Goal: Information Seeking & Learning: Learn about a topic

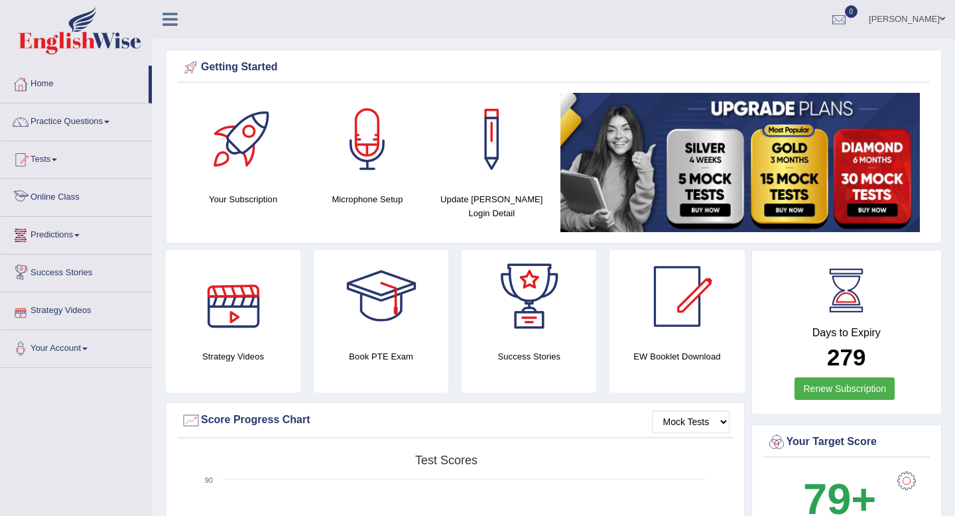
click at [61, 200] on link "Online Class" at bounding box center [76, 195] width 151 height 33
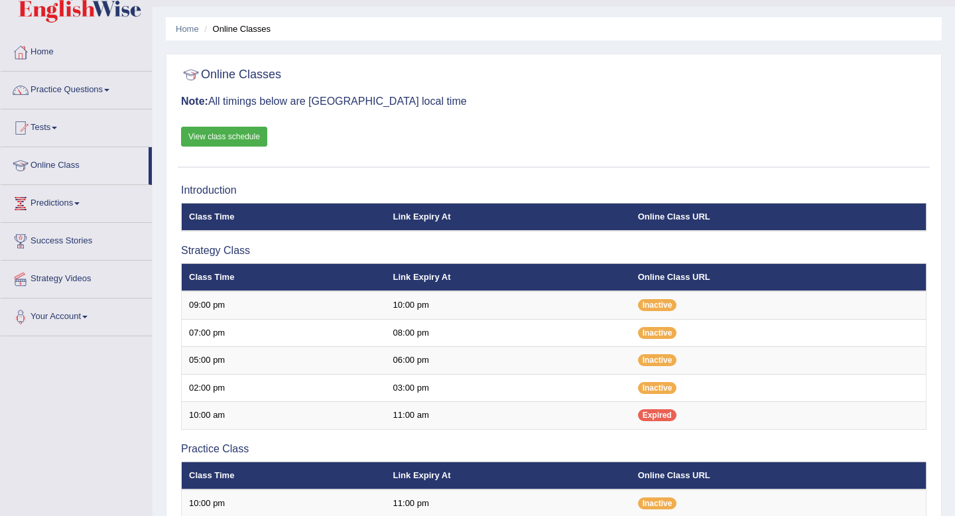
scroll to position [32, 0]
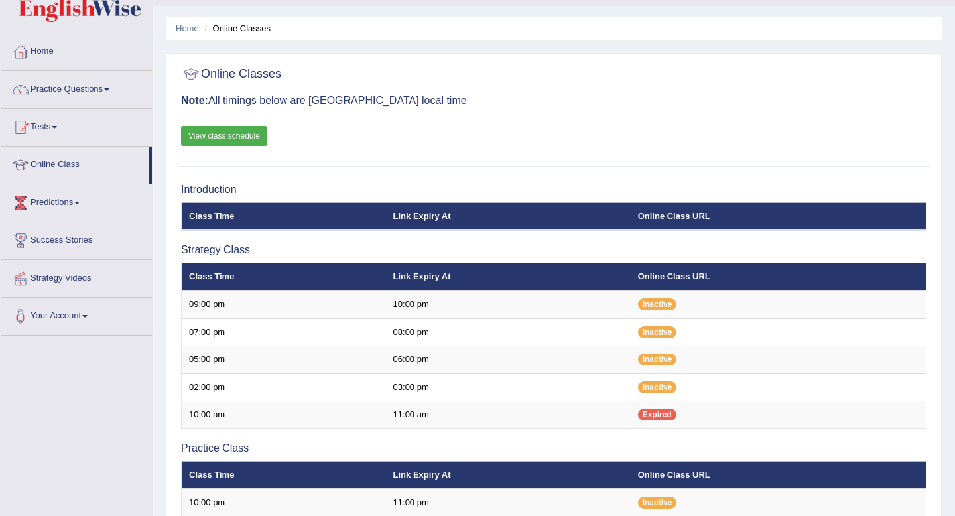
click at [250, 135] on link "View class schedule" at bounding box center [224, 136] width 86 height 20
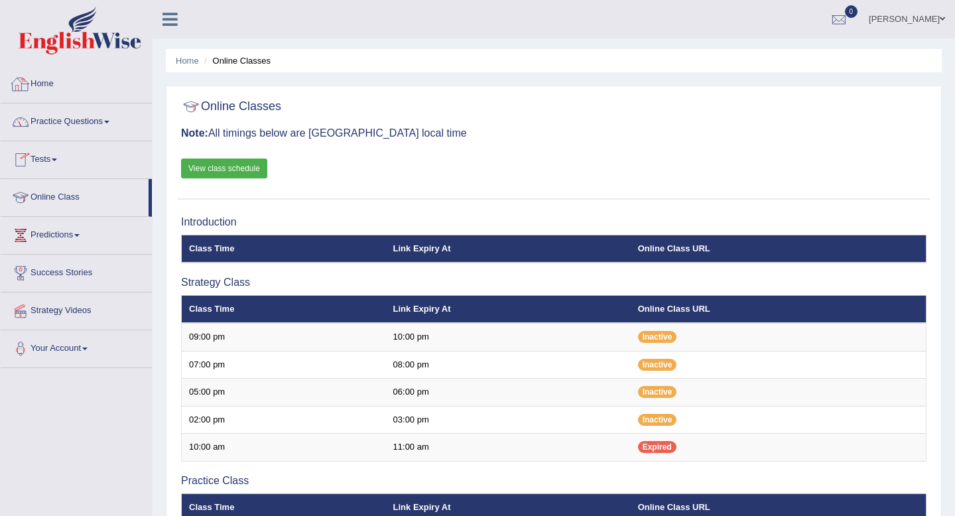
click at [48, 84] on link "Home" at bounding box center [76, 82] width 151 height 33
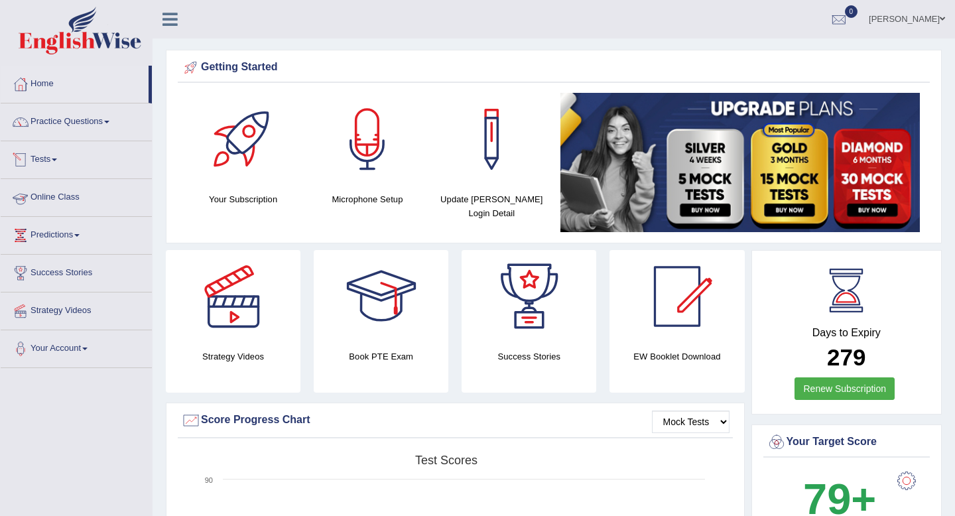
click at [56, 162] on link "Tests" at bounding box center [76, 157] width 151 height 33
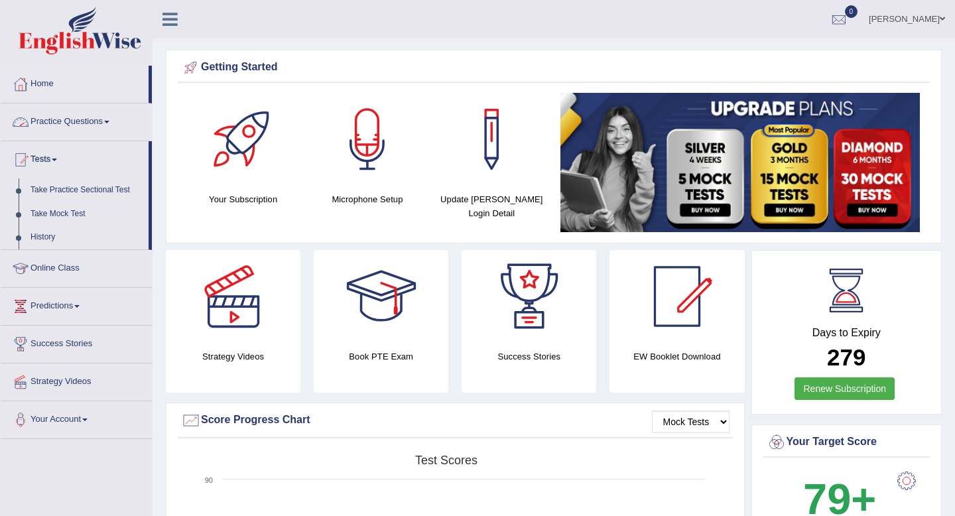
click at [75, 123] on link "Practice Questions" at bounding box center [76, 119] width 151 height 33
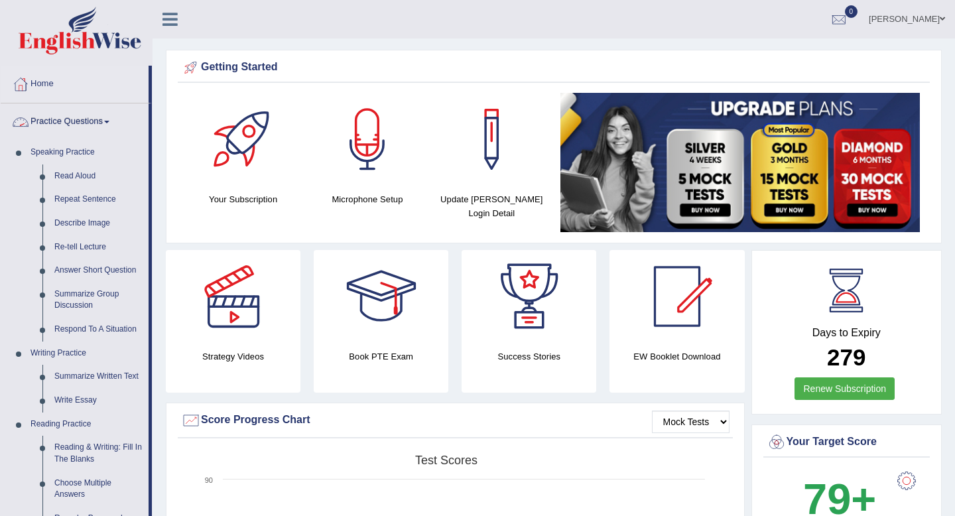
click at [100, 125] on link "Practice Questions" at bounding box center [75, 119] width 148 height 33
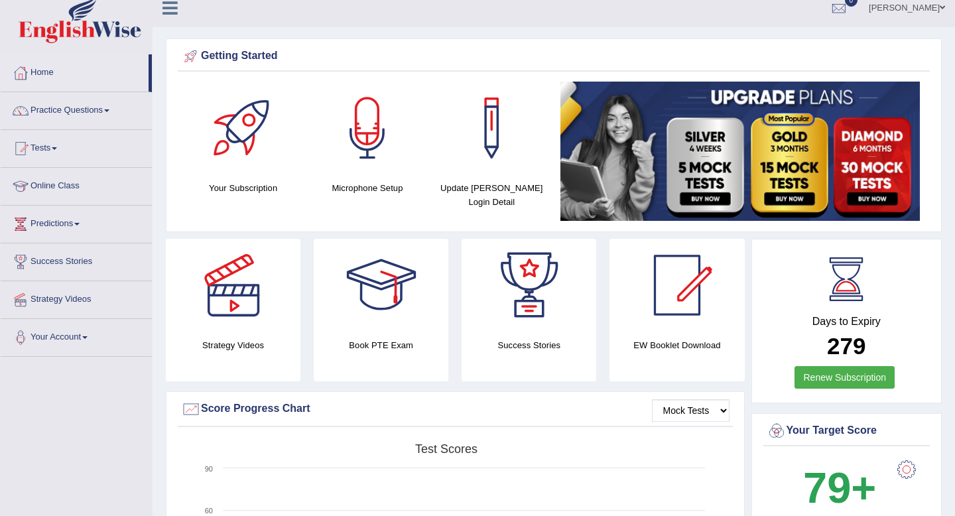
scroll to position [17, 0]
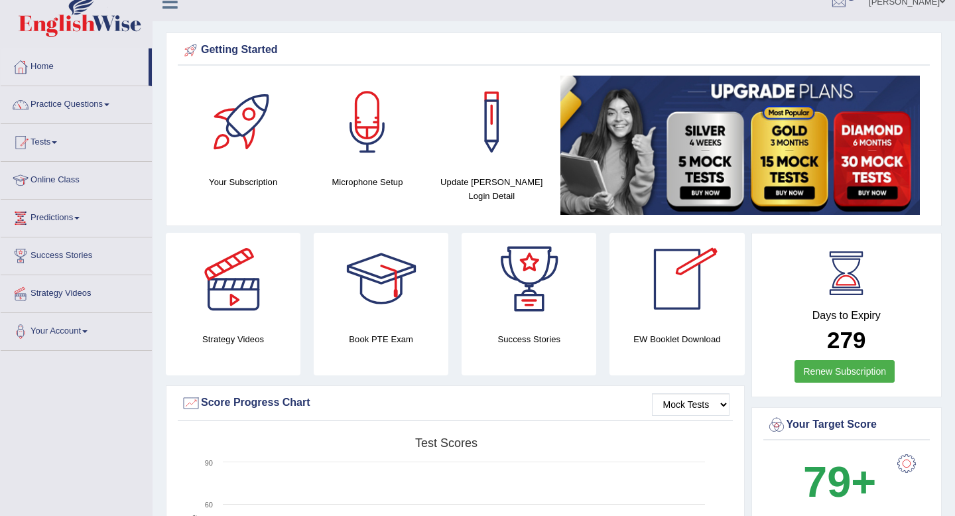
click at [690, 297] on div at bounding box center [677, 279] width 93 height 93
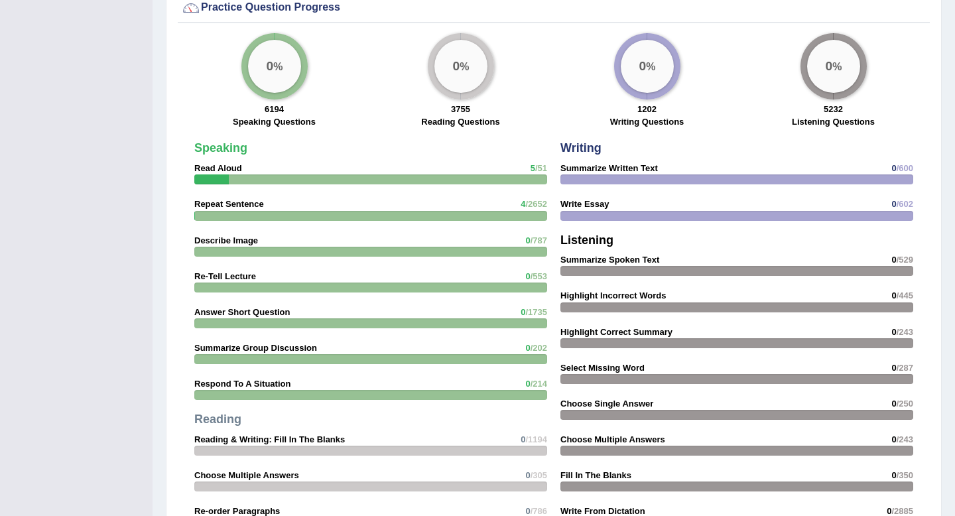
scroll to position [982, 0]
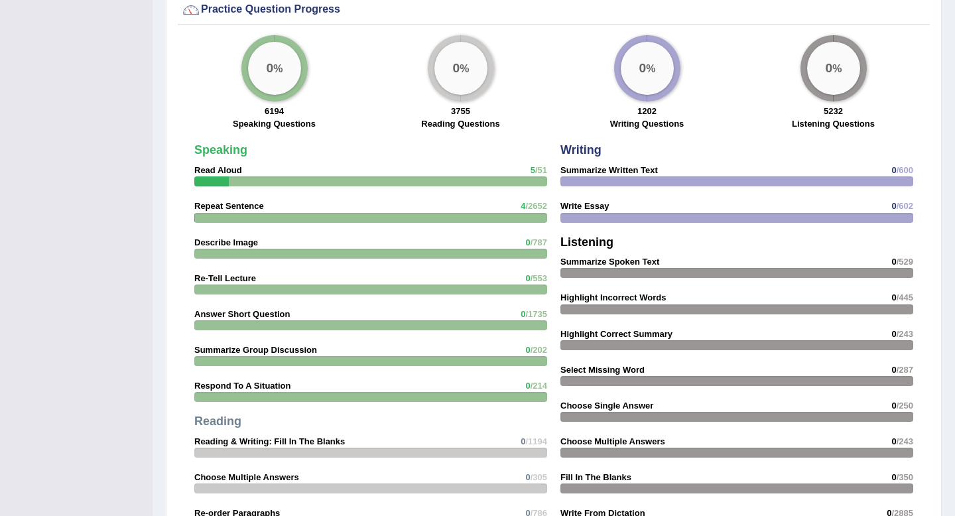
click at [224, 174] on strong "Read Aloud" at bounding box center [218, 170] width 48 height 10
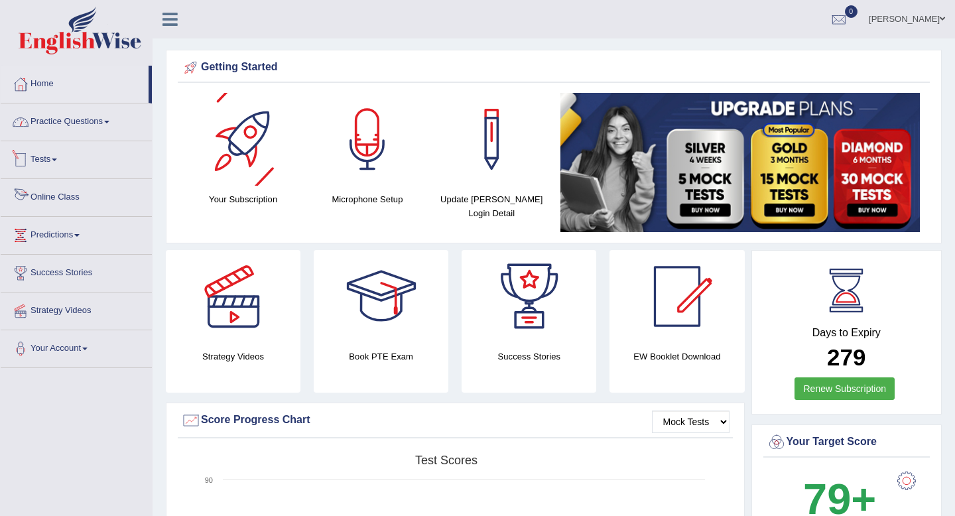
click at [61, 122] on link "Practice Questions" at bounding box center [76, 119] width 151 height 33
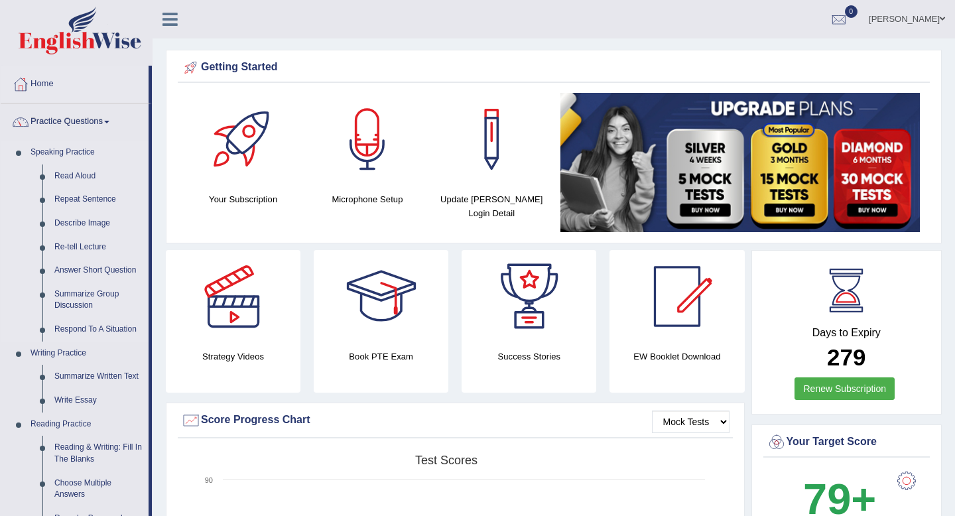
click at [68, 151] on link "Speaking Practice" at bounding box center [87, 153] width 124 height 24
click at [77, 176] on link "Read Aloud" at bounding box center [98, 176] width 100 height 24
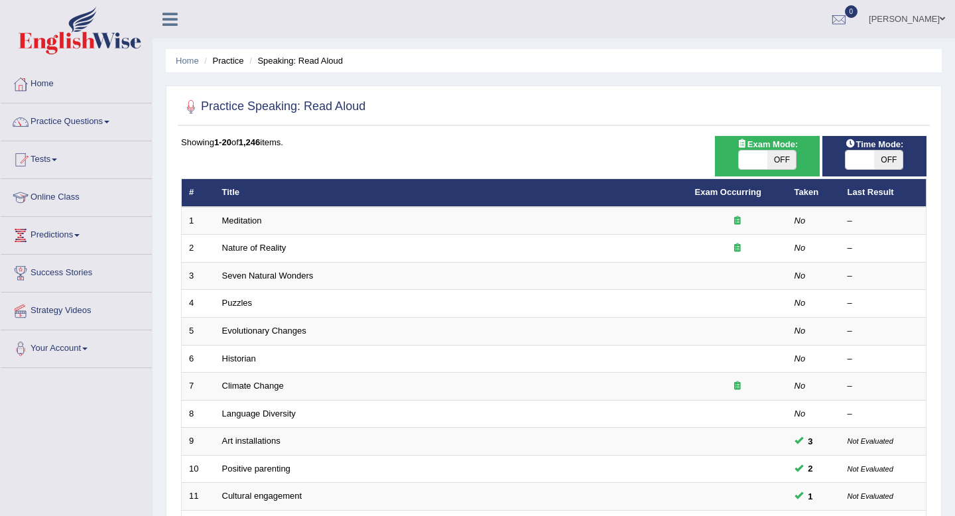
scroll to position [29, 0]
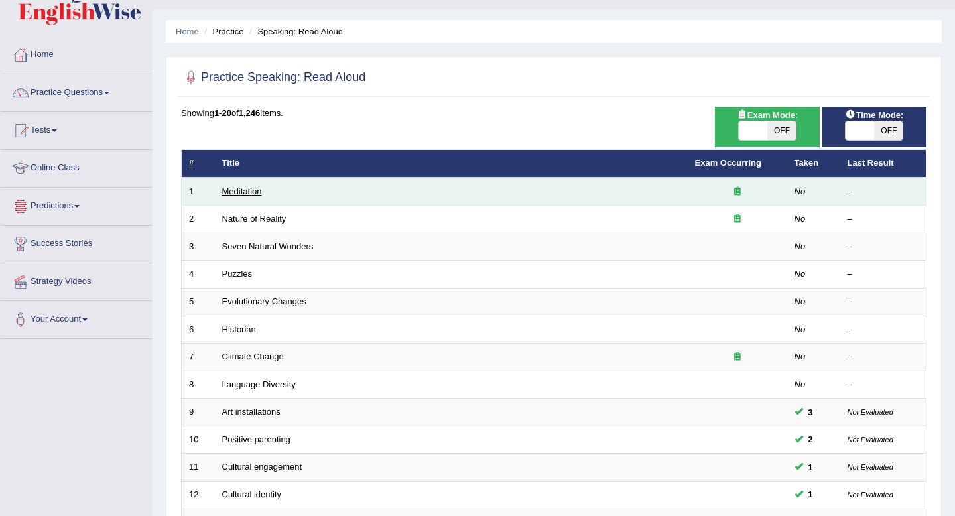
click at [248, 192] on link "Meditation" at bounding box center [242, 191] width 40 height 10
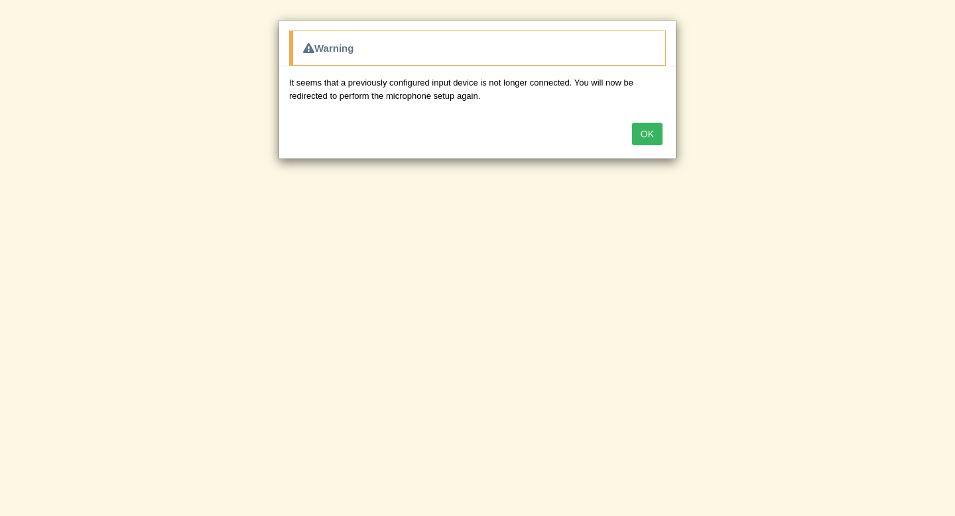
click at [649, 139] on button "OK" at bounding box center [647, 134] width 31 height 23
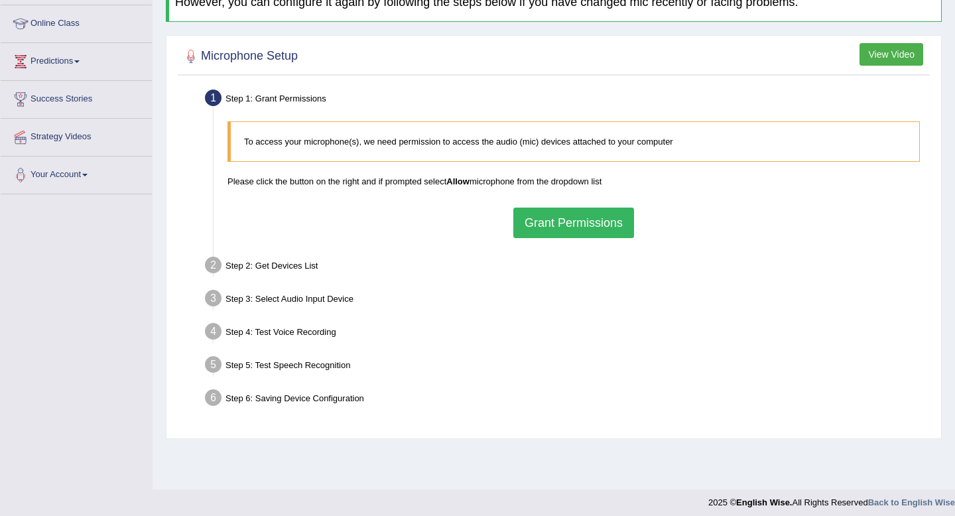
scroll to position [180, 0]
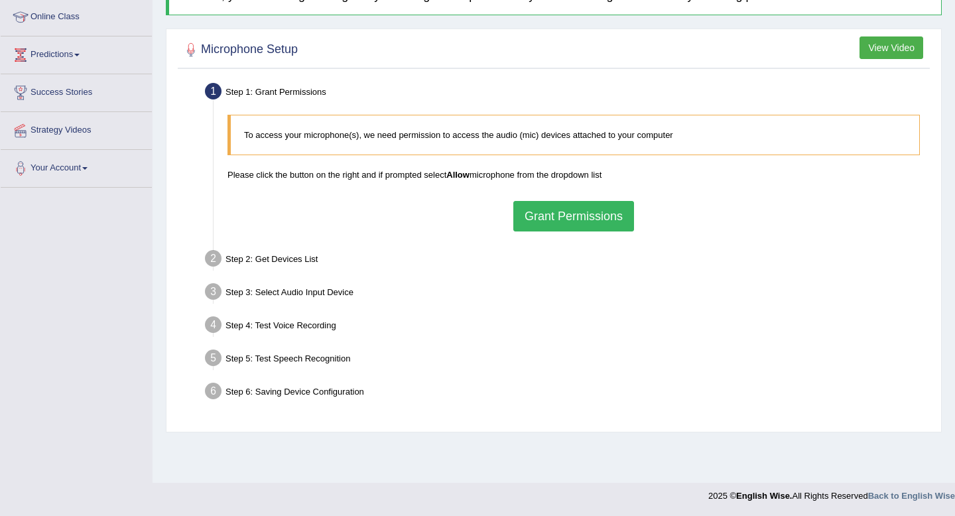
click at [550, 216] on button "Grant Permissions" at bounding box center [573, 216] width 121 height 31
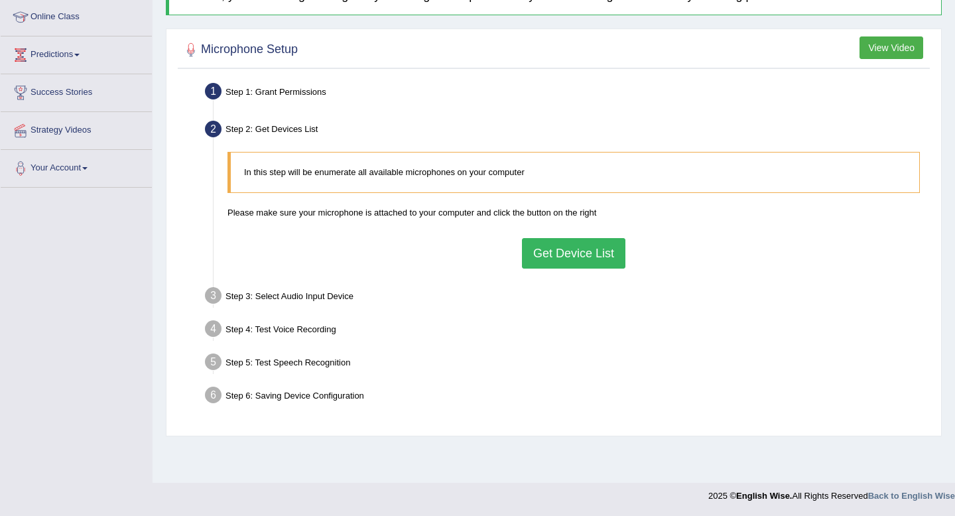
click at [537, 247] on button "Get Device List" at bounding box center [573, 253] width 103 height 31
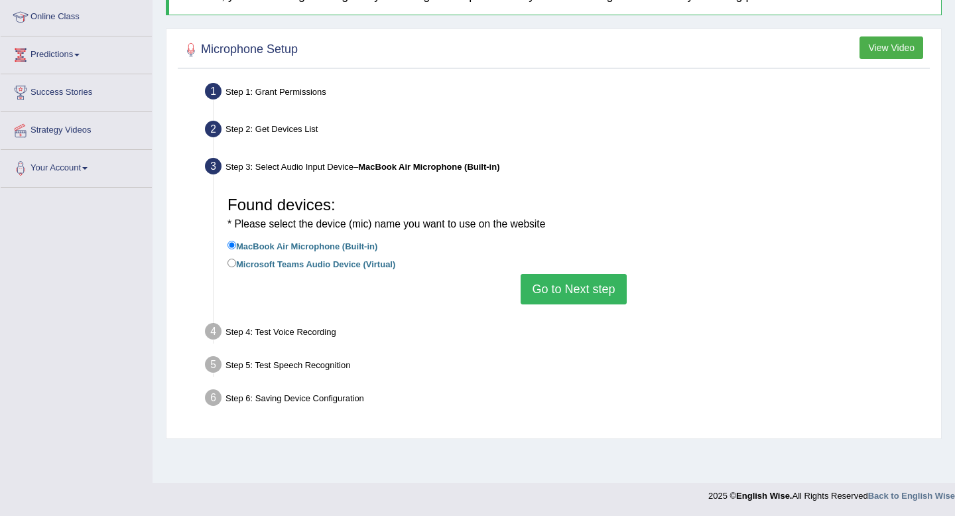
click at [571, 287] on button "Go to Next step" at bounding box center [573, 289] width 105 height 31
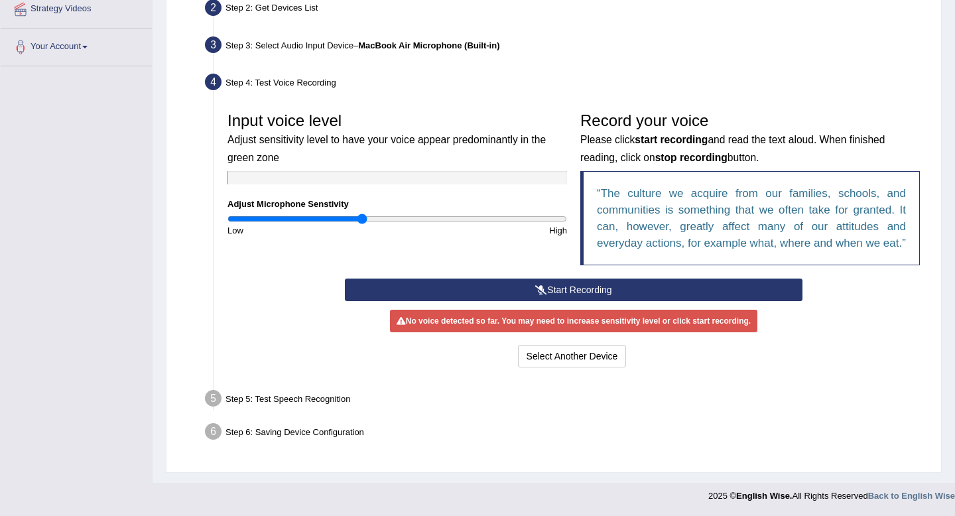
scroll to position [318, 0]
click at [575, 296] on button "Start Recording" at bounding box center [573, 290] width 457 height 23
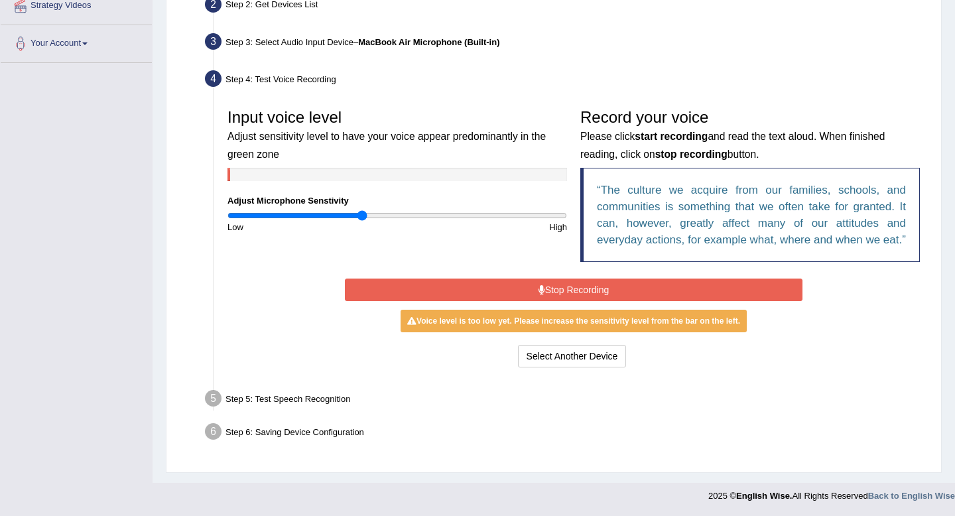
click at [575, 296] on button "Stop Recording" at bounding box center [573, 290] width 457 height 23
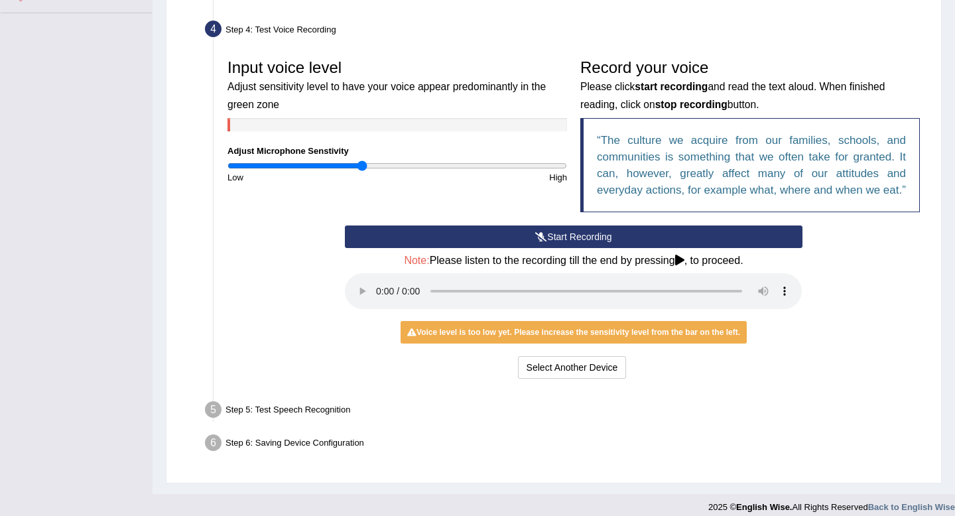
scroll to position [365, 0]
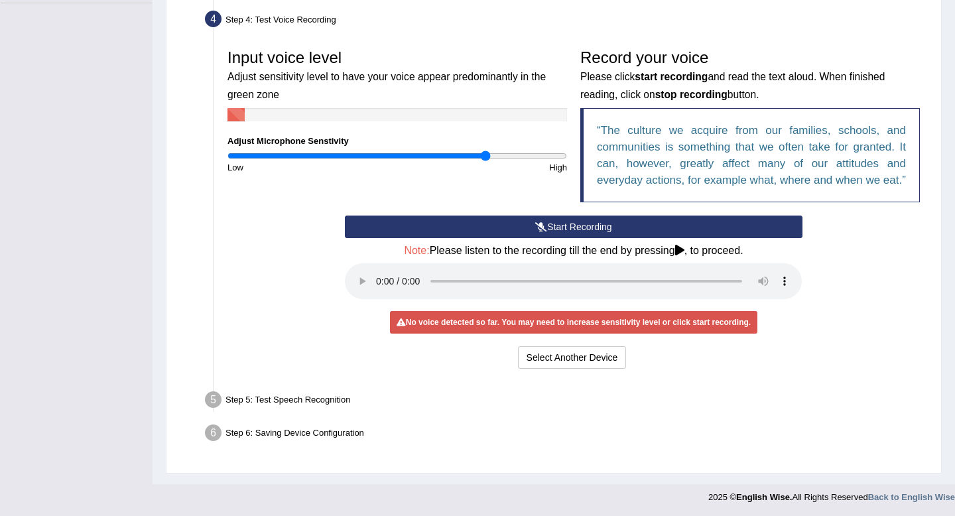
click at [485, 154] on input "range" at bounding box center [397, 156] width 340 height 11
click at [530, 153] on input "range" at bounding box center [397, 156] width 340 height 11
click at [608, 238] on button "Start Recording" at bounding box center [573, 227] width 457 height 23
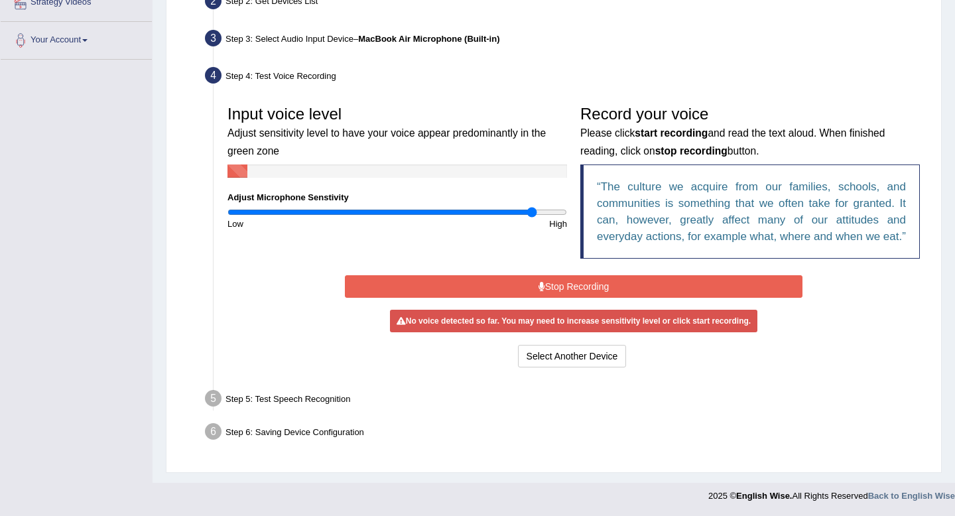
scroll to position [321, 0]
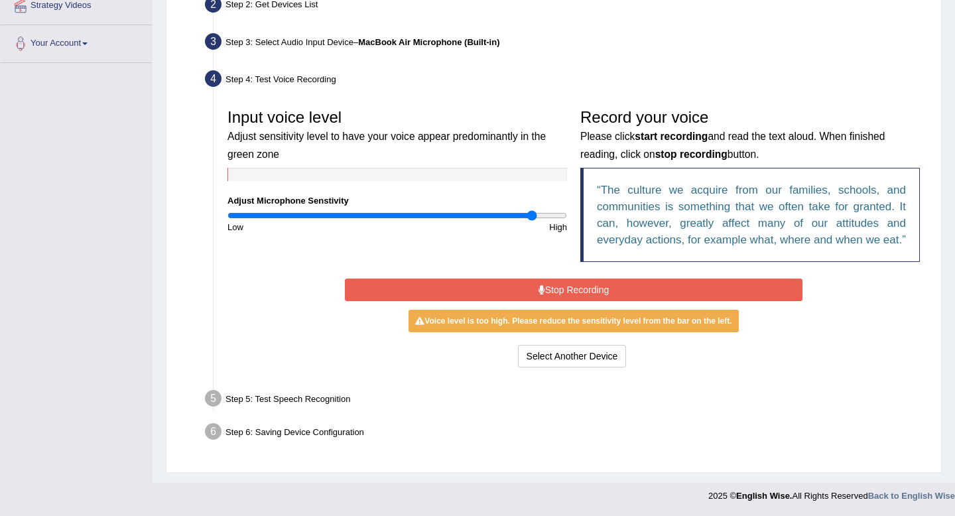
click at [588, 292] on button "Stop Recording" at bounding box center [573, 290] width 457 height 23
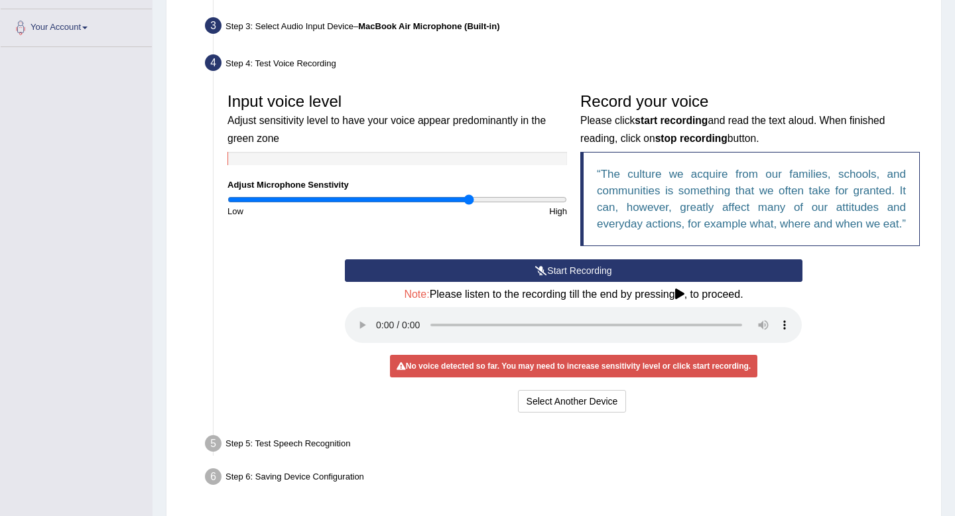
click at [467, 198] on input "range" at bounding box center [397, 199] width 340 height 11
click at [575, 412] on button "Select Another Device" at bounding box center [572, 401] width 109 height 23
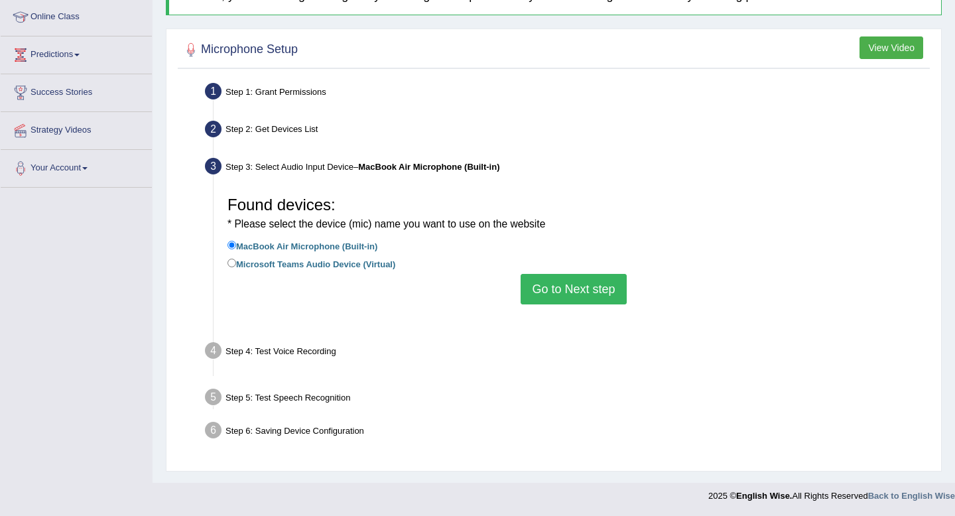
scroll to position [180, 0]
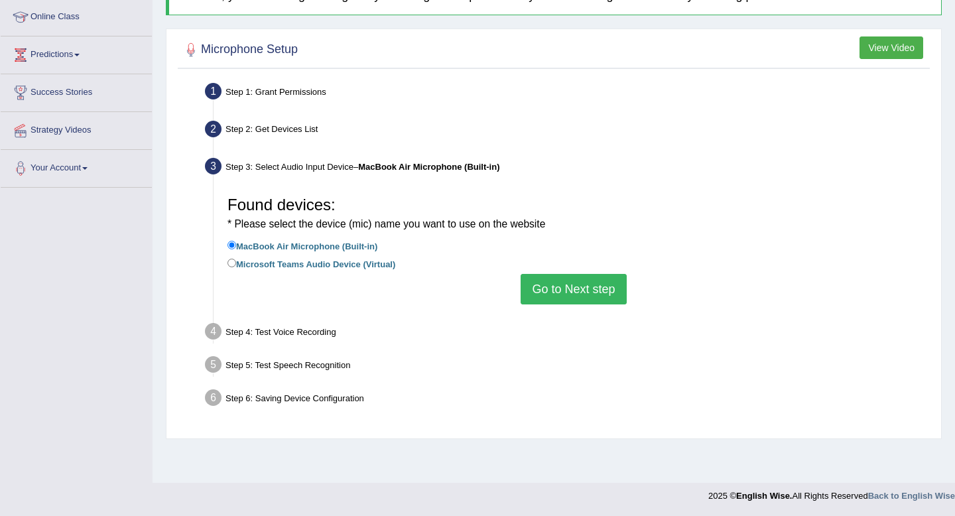
click at [545, 292] on button "Go to Next step" at bounding box center [573, 289] width 105 height 31
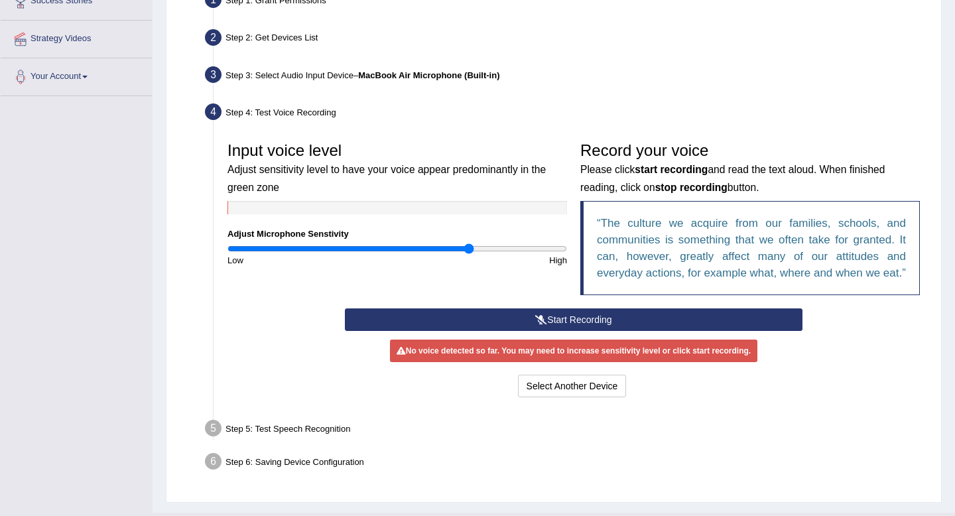
scroll to position [318, 0]
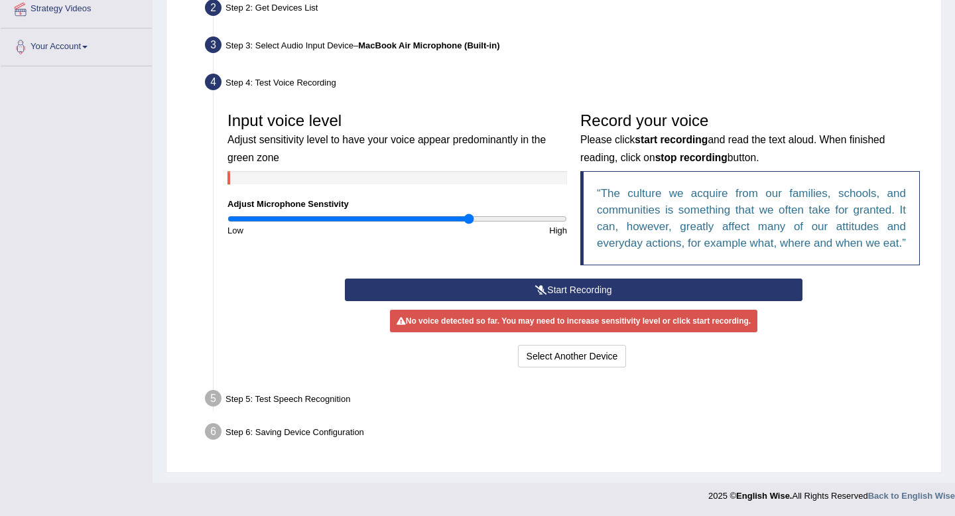
click at [571, 293] on button "Start Recording" at bounding box center [573, 290] width 457 height 23
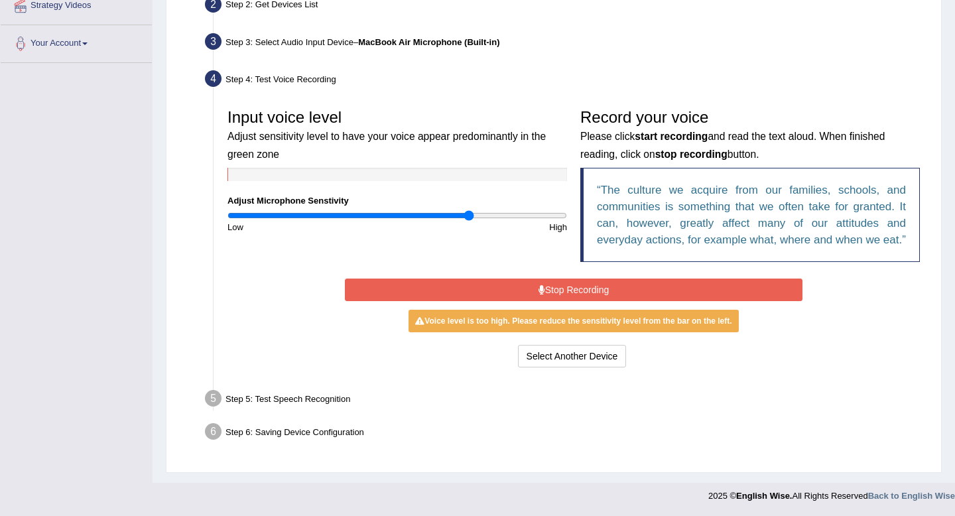
click at [571, 293] on button "Stop Recording" at bounding box center [573, 290] width 457 height 23
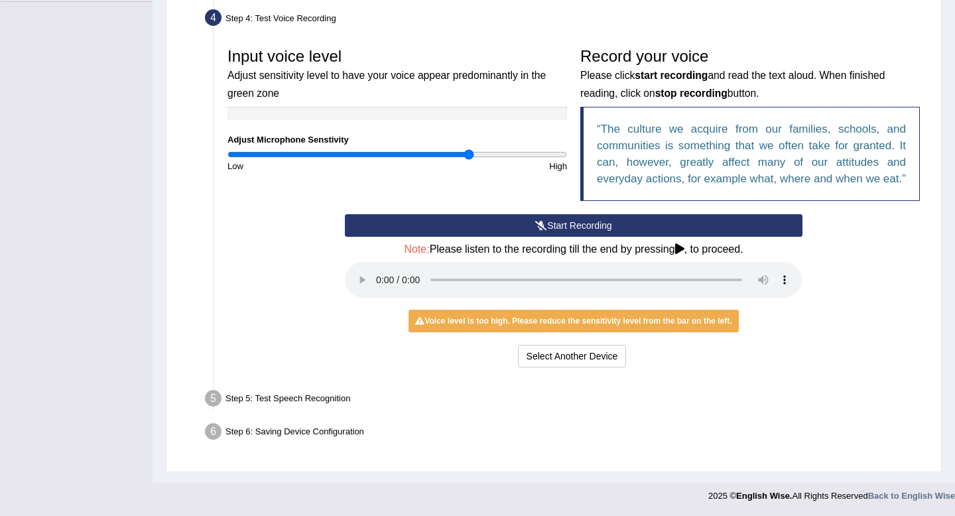
scroll to position [379, 0]
click at [287, 402] on div "Step 5: Test Speech Recognition" at bounding box center [567, 400] width 736 height 29
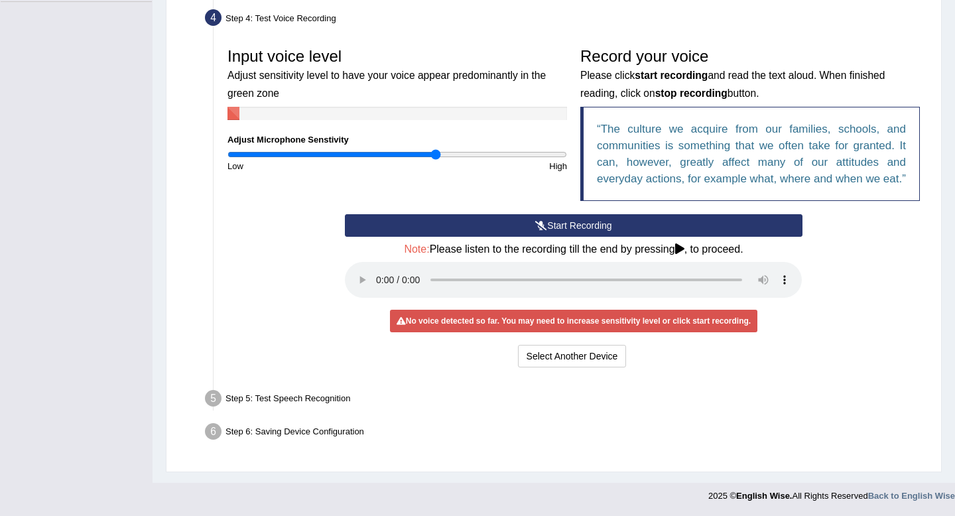
type input "1.24"
click at [434, 149] on input "range" at bounding box center [397, 154] width 340 height 11
click at [560, 229] on button "Start Recording" at bounding box center [573, 225] width 457 height 23
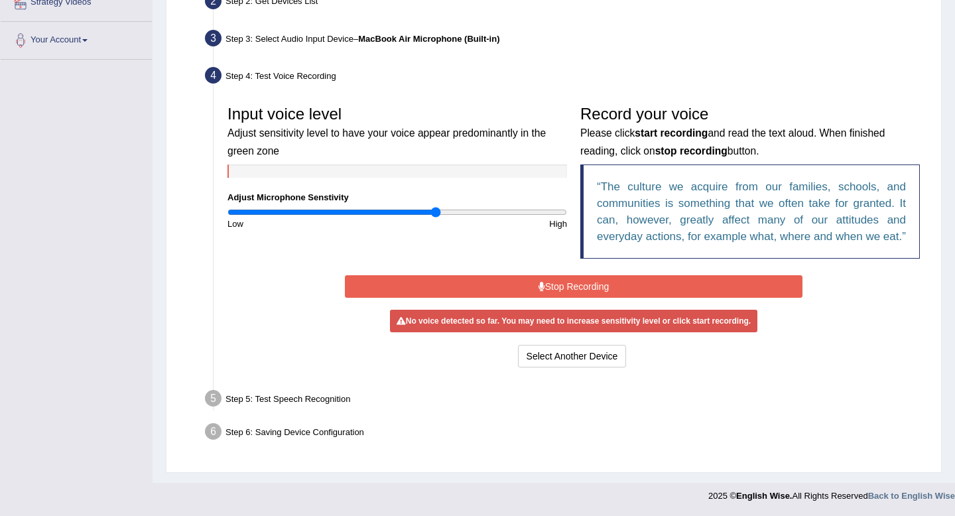
scroll to position [321, 0]
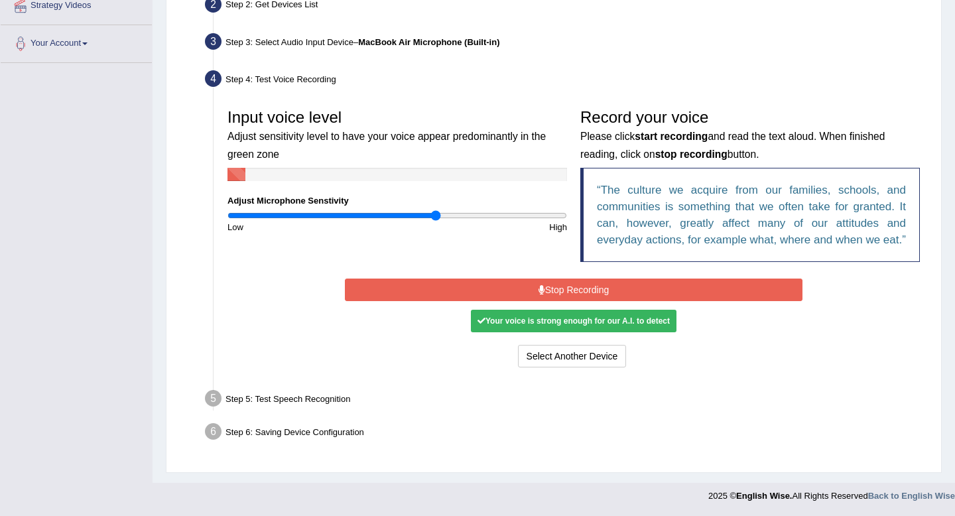
click at [572, 294] on button "Stop Recording" at bounding box center [573, 290] width 457 height 23
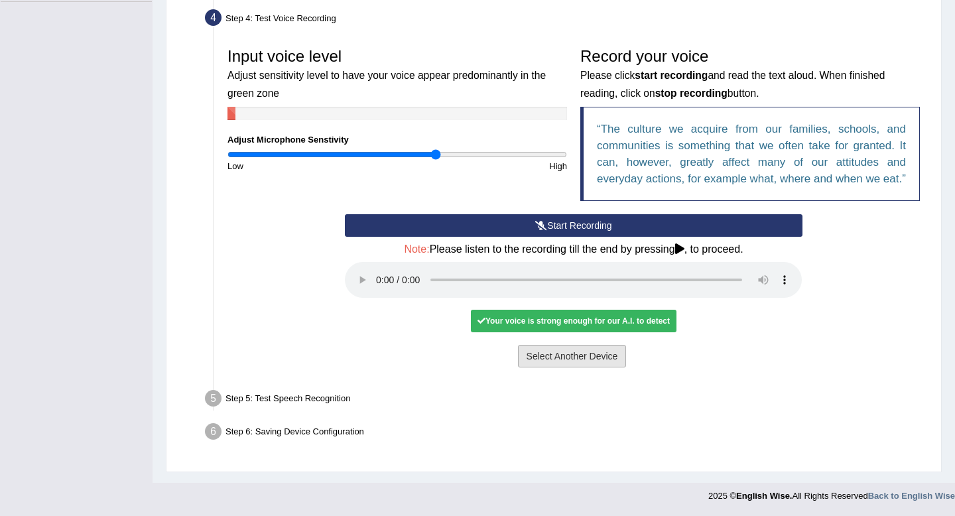
scroll to position [381, 0]
click at [566, 332] on div "Your voice is strong enough for our A.I. to detect" at bounding box center [574, 321] width 206 height 23
click at [320, 397] on div "Step 5: Test Speech Recognition" at bounding box center [567, 400] width 736 height 29
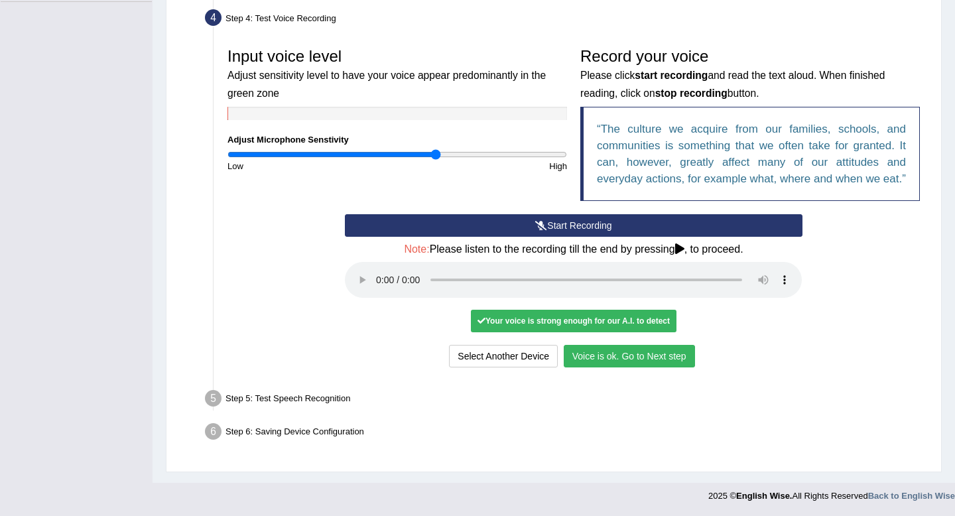
click at [605, 359] on button "Voice is ok. Go to Next step" at bounding box center [629, 356] width 131 height 23
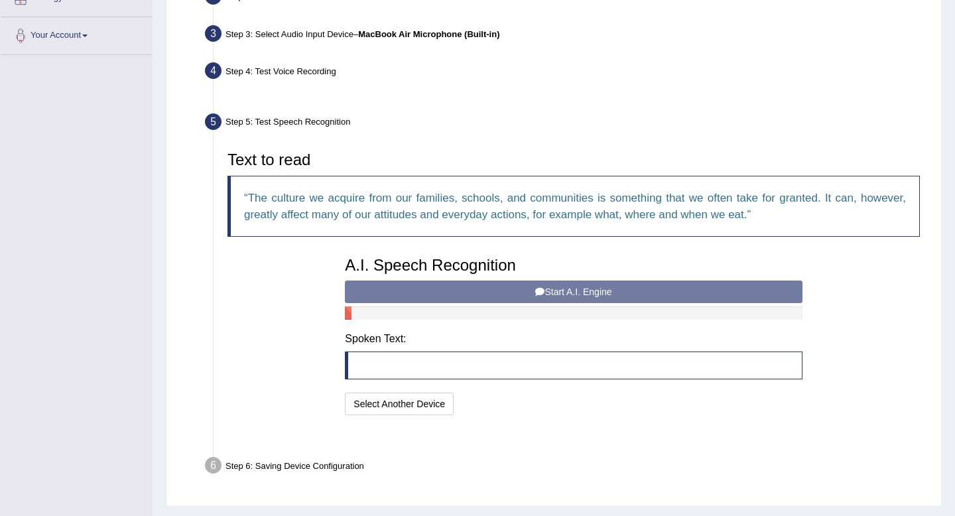
scroll to position [313, 0]
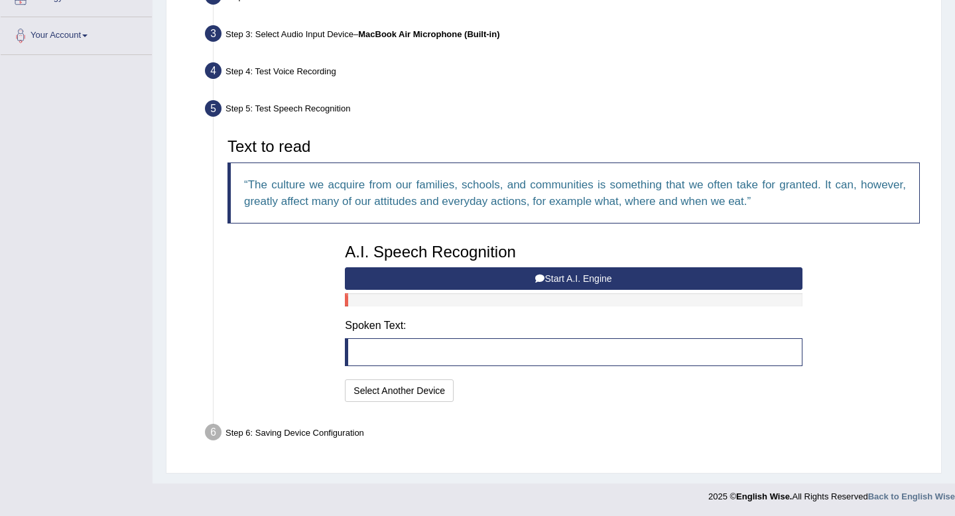
click at [578, 281] on button "Start A.I. Engine" at bounding box center [573, 278] width 457 height 23
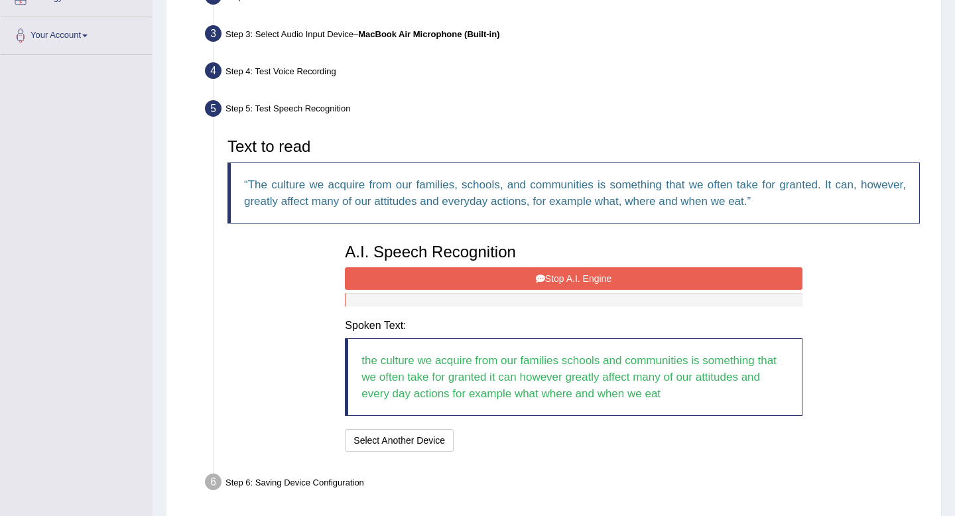
click at [575, 281] on button "Stop A.I. Engine" at bounding box center [573, 278] width 457 height 23
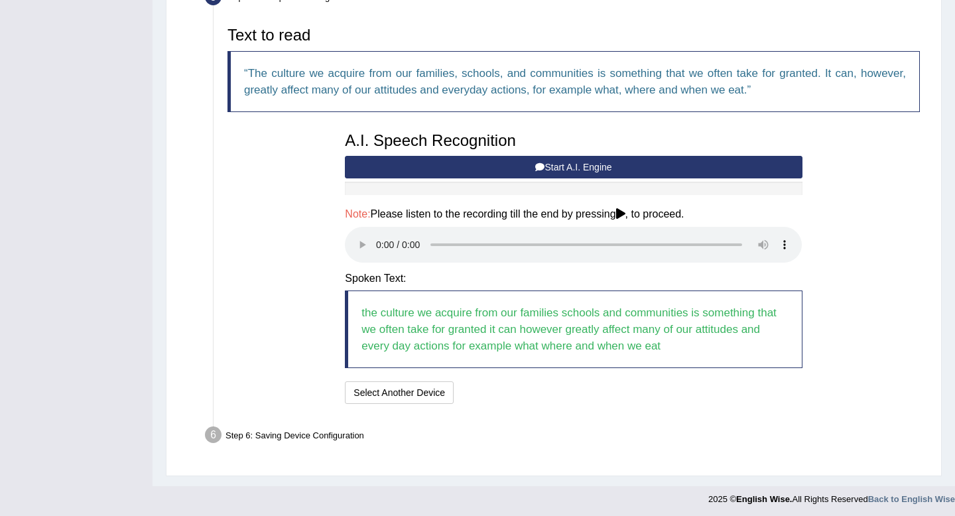
scroll to position [427, 0]
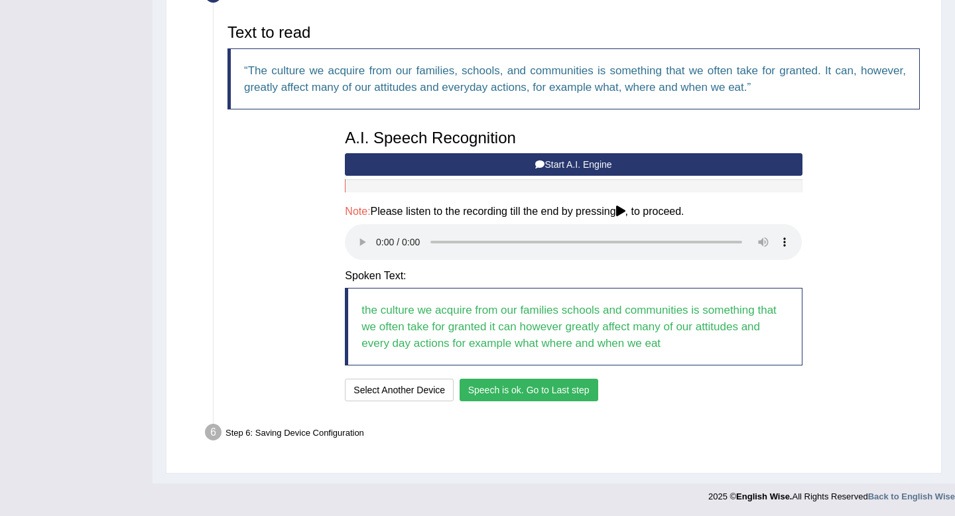
click at [523, 385] on button "Speech is ok. Go to Last step" at bounding box center [529, 390] width 139 height 23
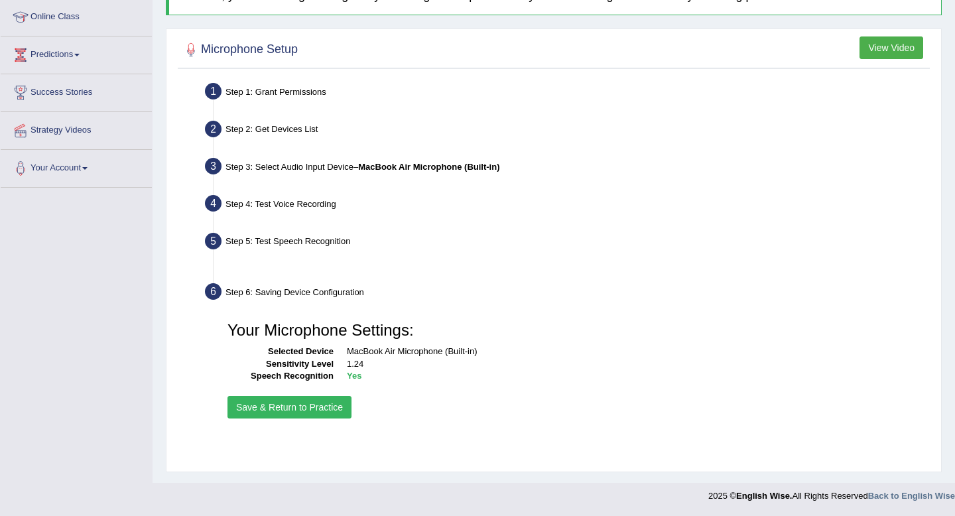
scroll to position [180, 0]
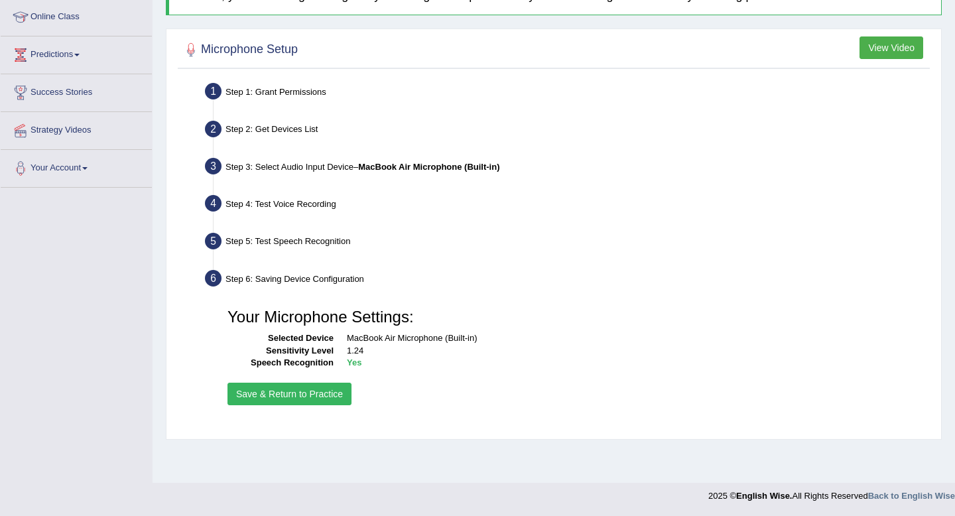
click at [275, 393] on button "Save & Return to Practice" at bounding box center [289, 394] width 124 height 23
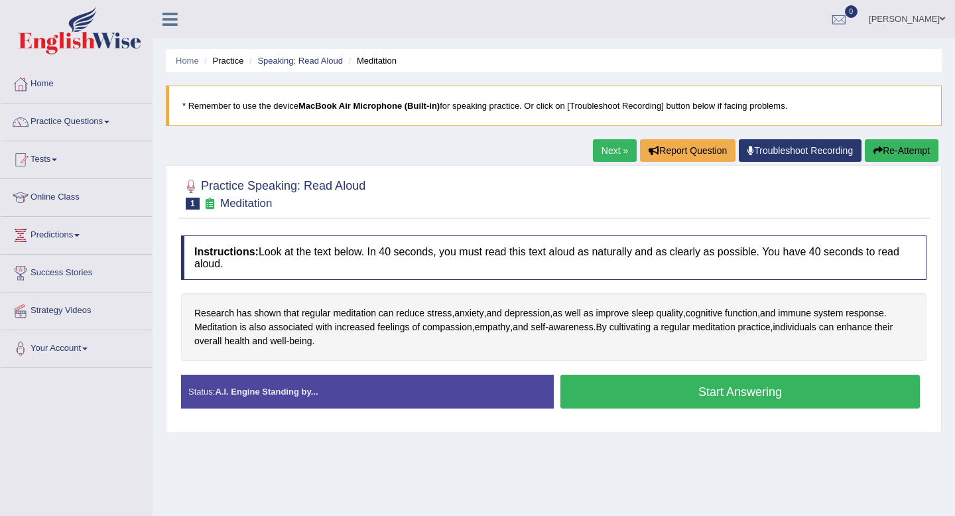
click at [672, 389] on button "Start Answering" at bounding box center [739, 392] width 359 height 34
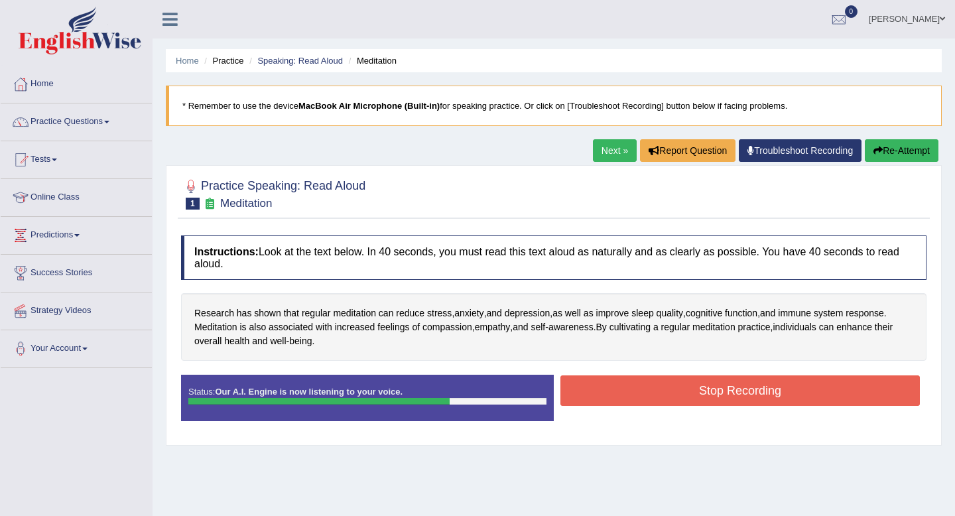
click at [672, 389] on button "Stop Recording" at bounding box center [739, 390] width 359 height 31
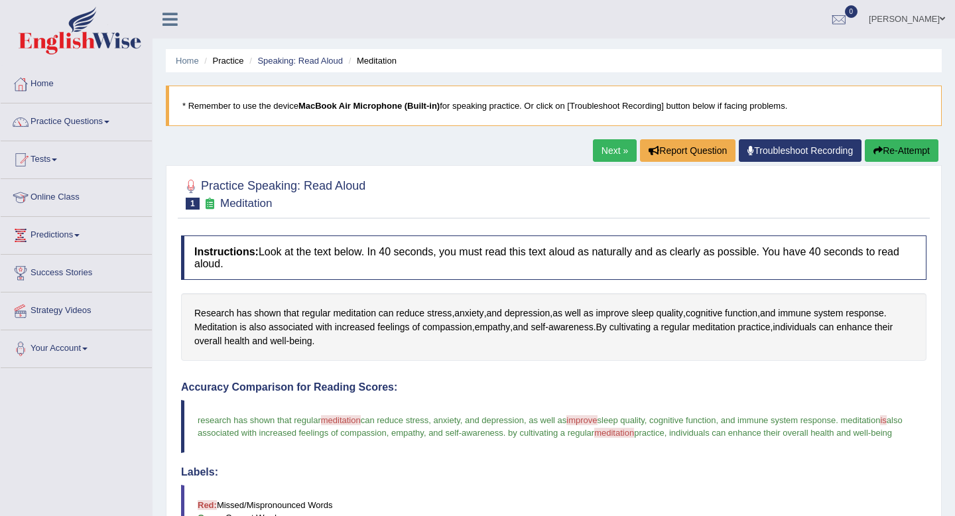
click at [594, 153] on link "Next »" at bounding box center [615, 150] width 44 height 23
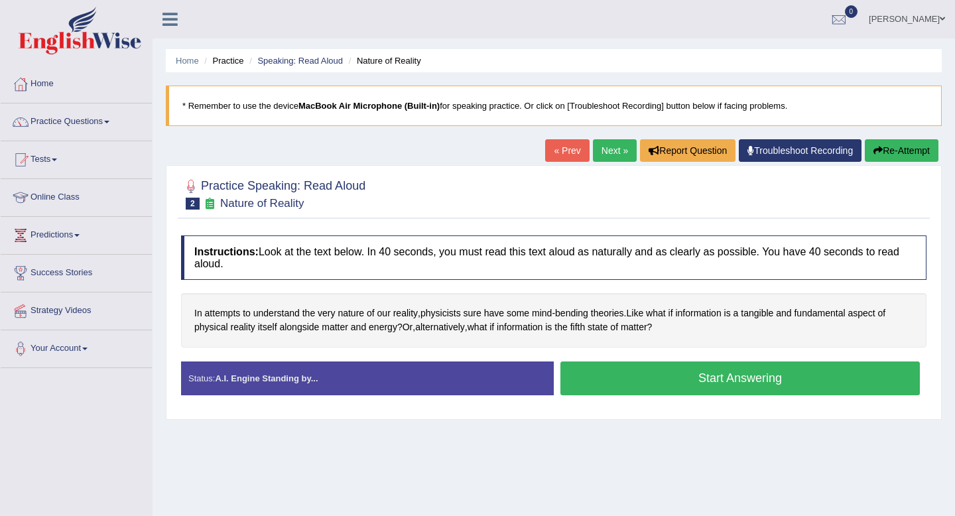
click at [657, 389] on button "Start Answering" at bounding box center [739, 378] width 359 height 34
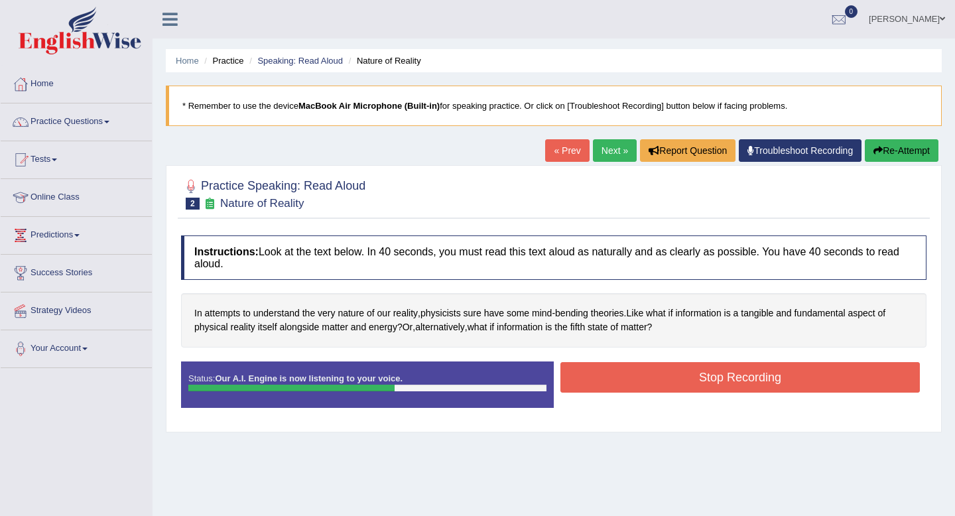
click at [705, 371] on button "Stop Recording" at bounding box center [739, 377] width 359 height 31
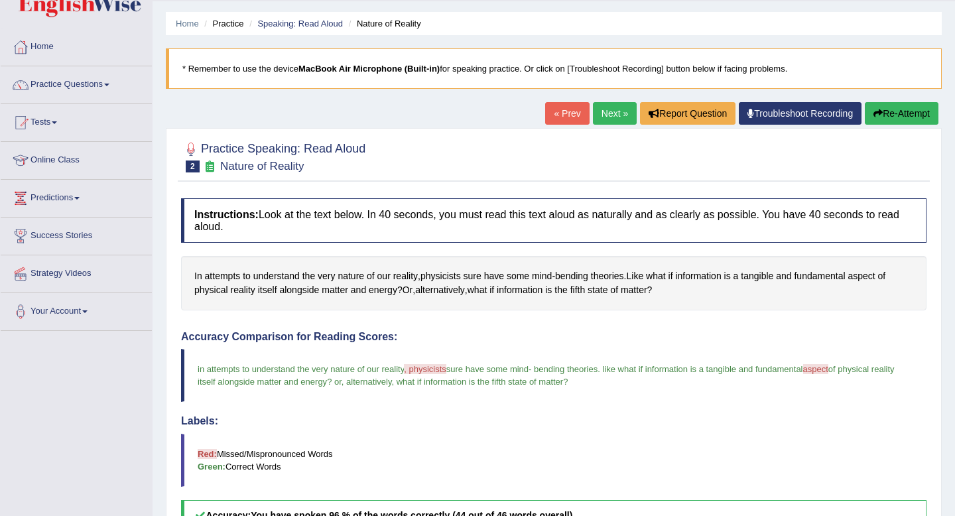
scroll to position [36, 0]
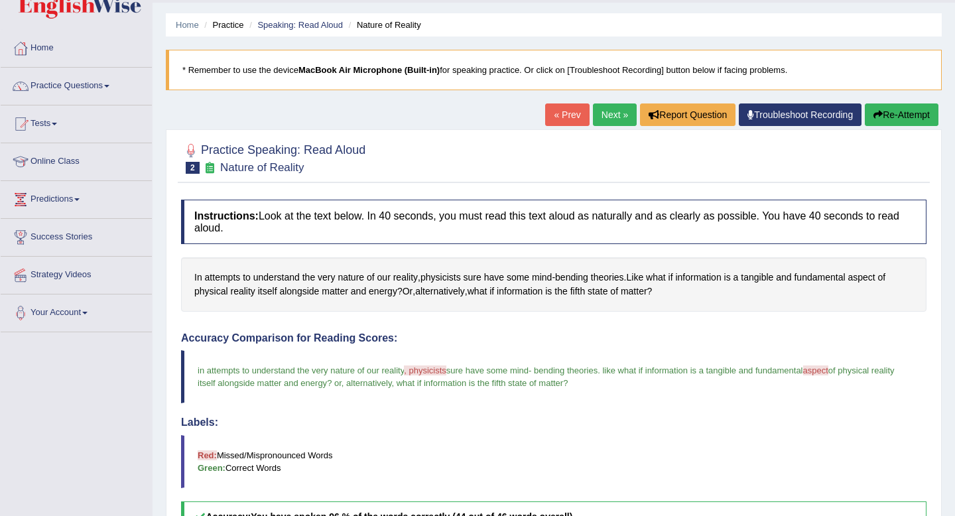
click at [596, 113] on link "Next »" at bounding box center [615, 114] width 44 height 23
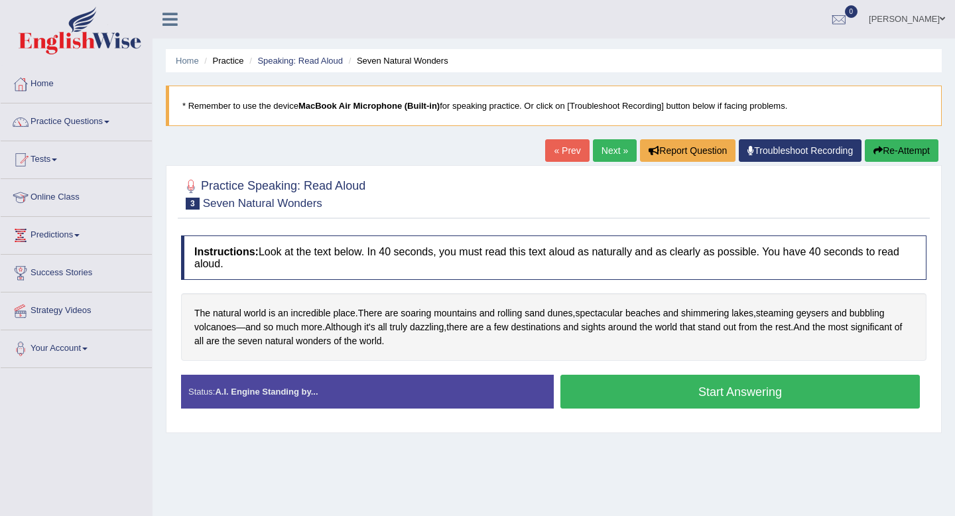
click at [653, 395] on button "Start Answering" at bounding box center [739, 392] width 359 height 34
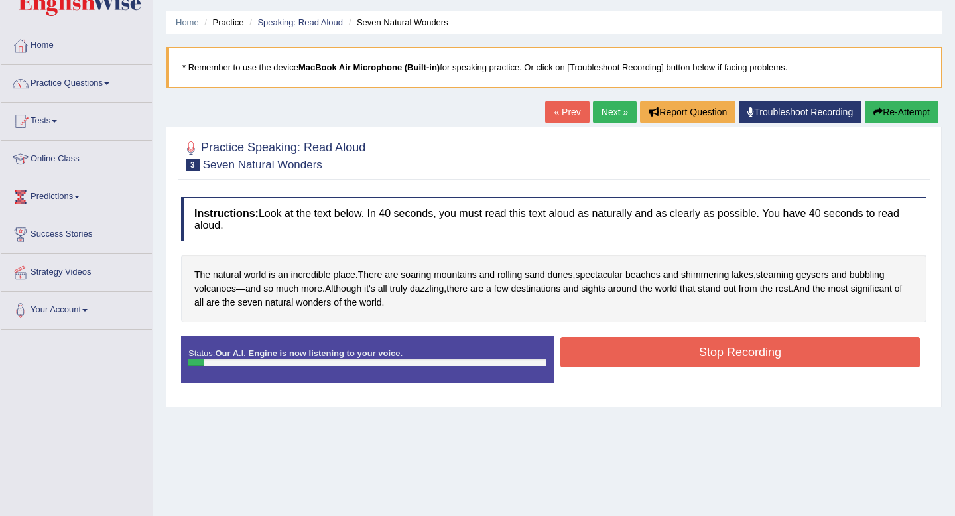
scroll to position [67, 0]
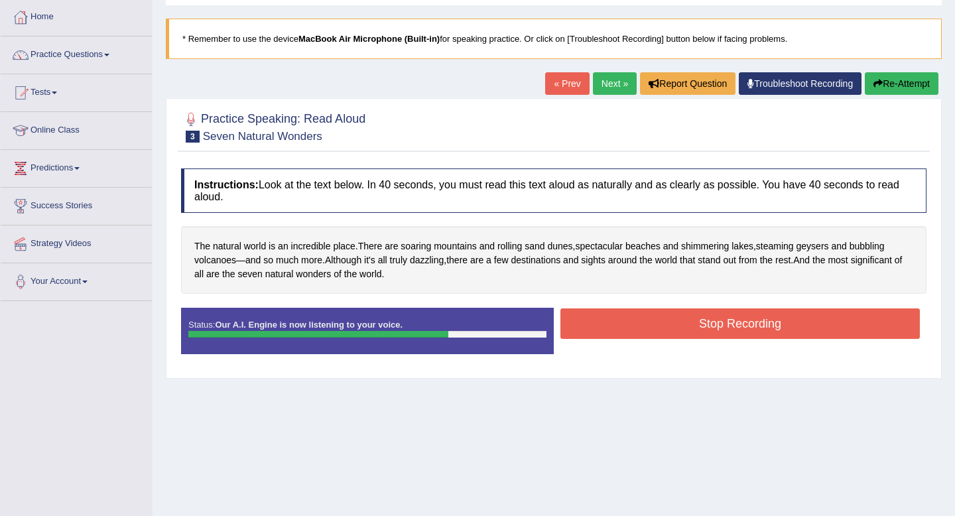
click at [712, 328] on button "Stop Recording" at bounding box center [739, 323] width 359 height 31
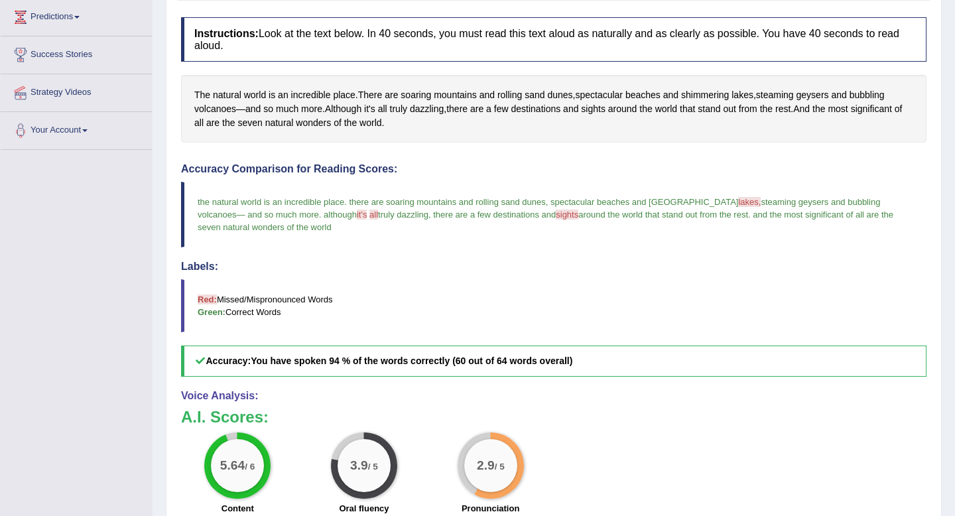
scroll to position [0, 0]
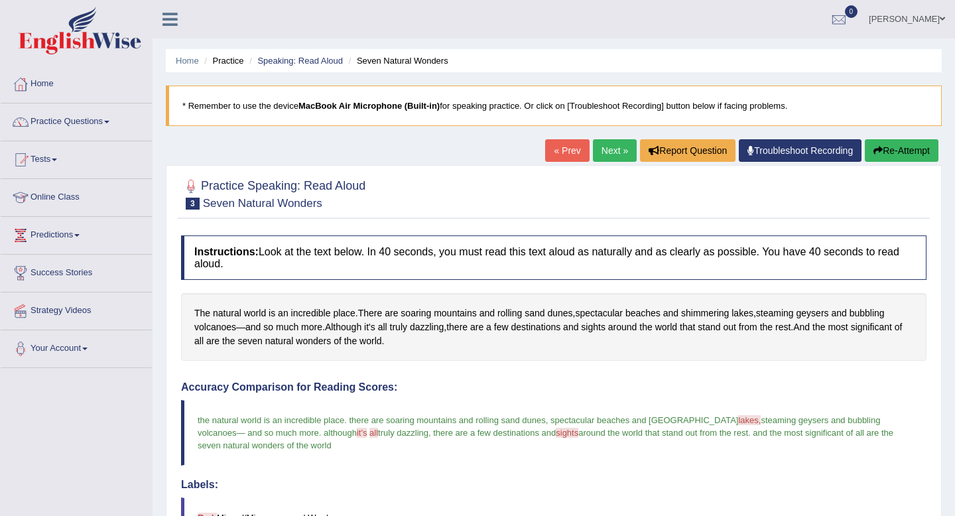
click at [613, 149] on link "Next »" at bounding box center [615, 150] width 44 height 23
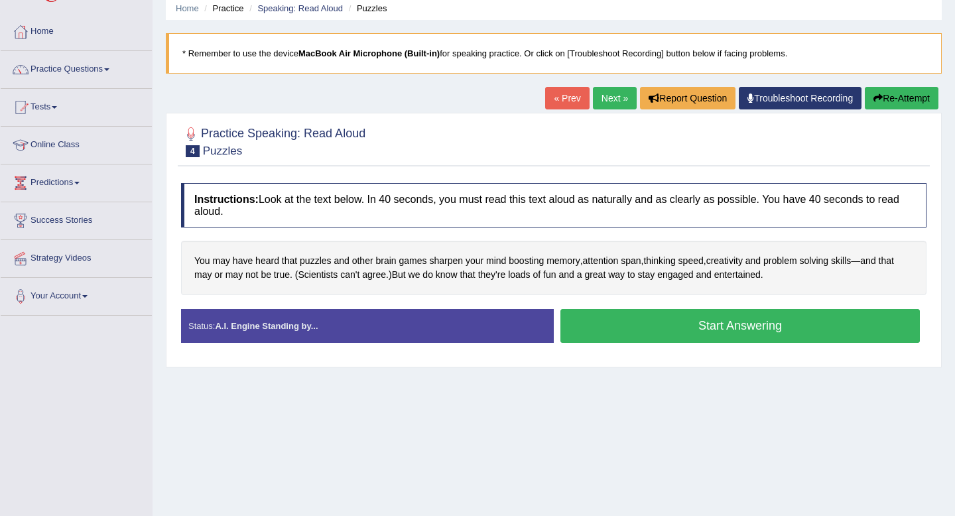
scroll to position [53, 0]
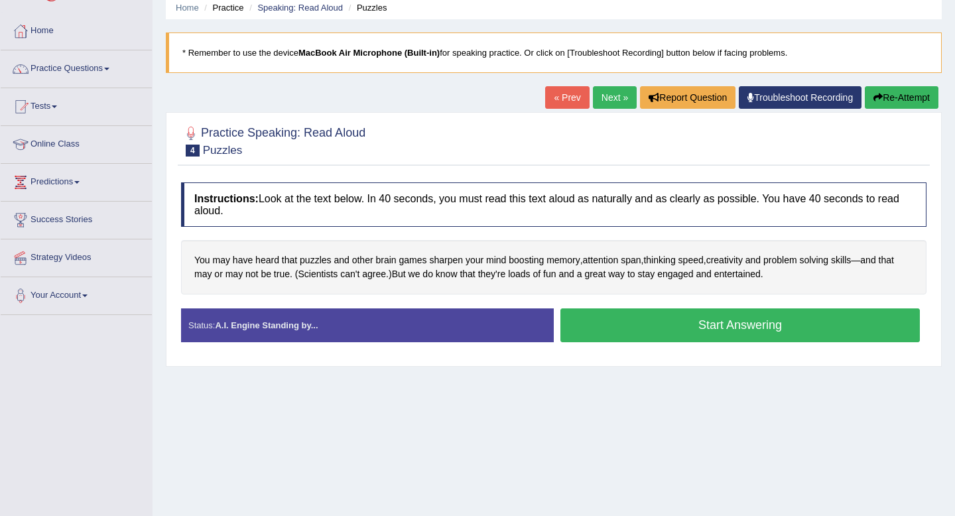
click at [642, 318] on button "Start Answering" at bounding box center [739, 325] width 359 height 34
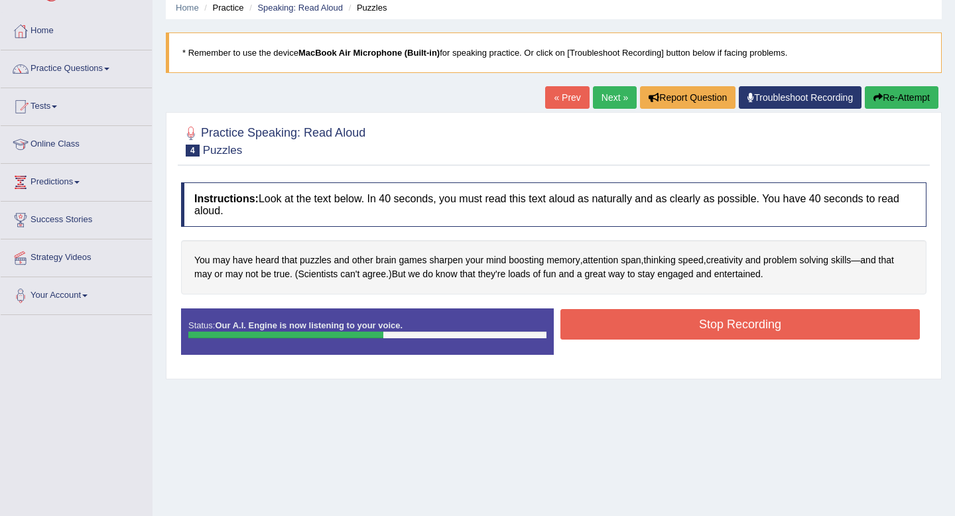
click at [642, 318] on button "Stop Recording" at bounding box center [739, 324] width 359 height 31
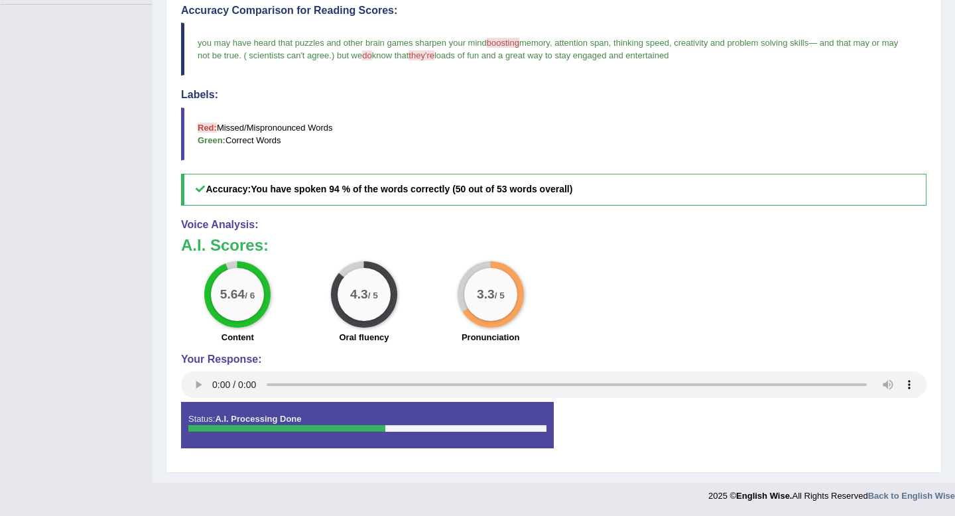
scroll to position [0, 0]
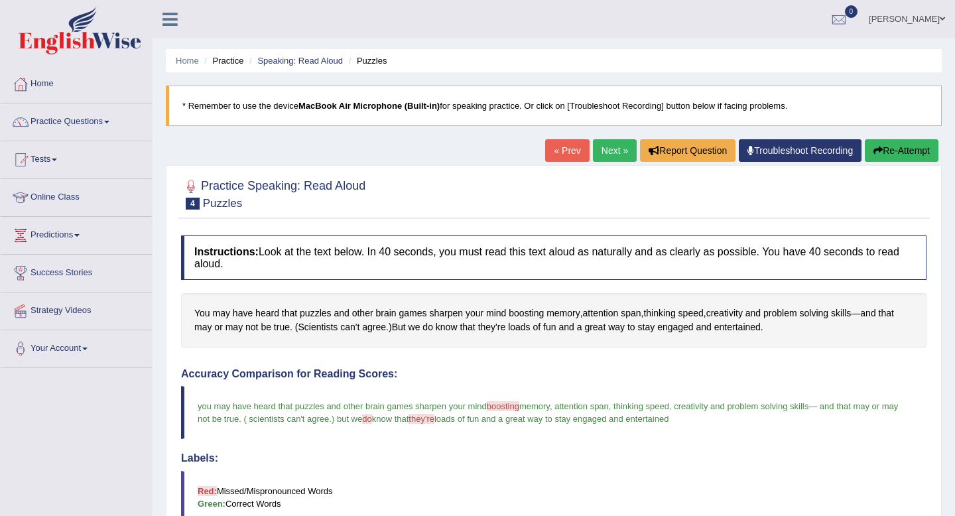
click at [599, 143] on link "Next »" at bounding box center [615, 150] width 44 height 23
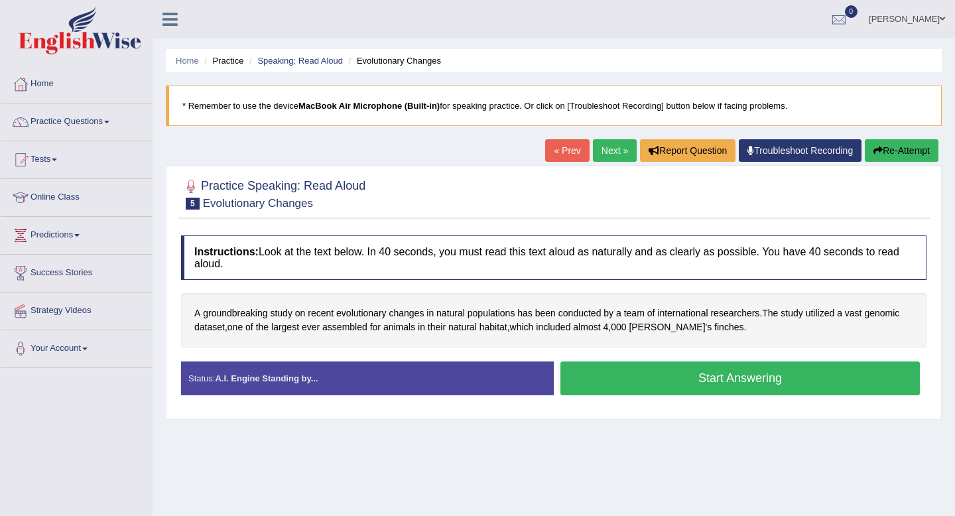
click at [645, 367] on button "Start Answering" at bounding box center [739, 378] width 359 height 34
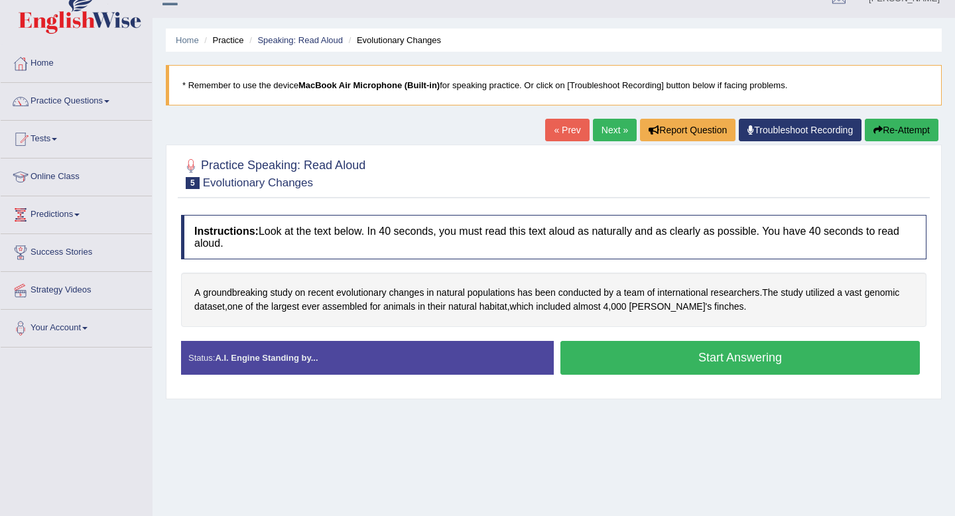
scroll to position [26, 0]
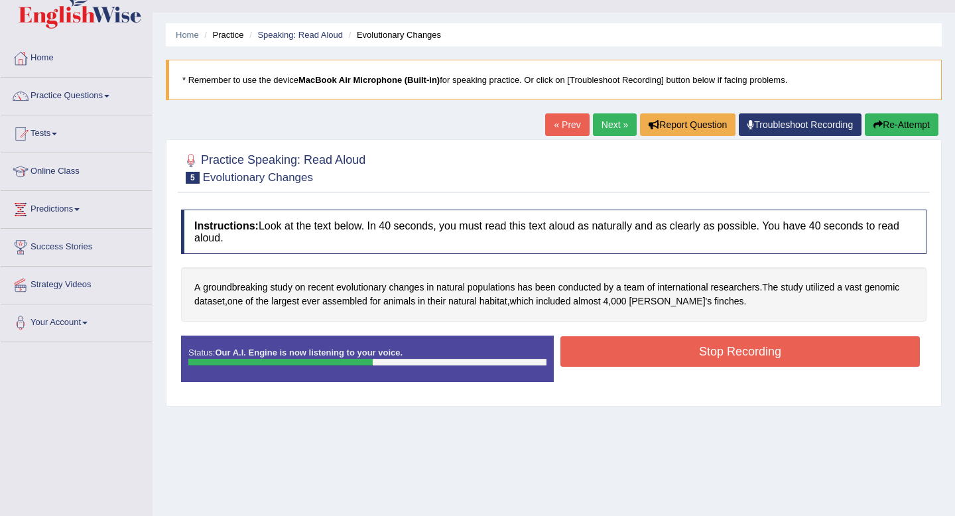
click at [671, 355] on button "Stop Recording" at bounding box center [739, 351] width 359 height 31
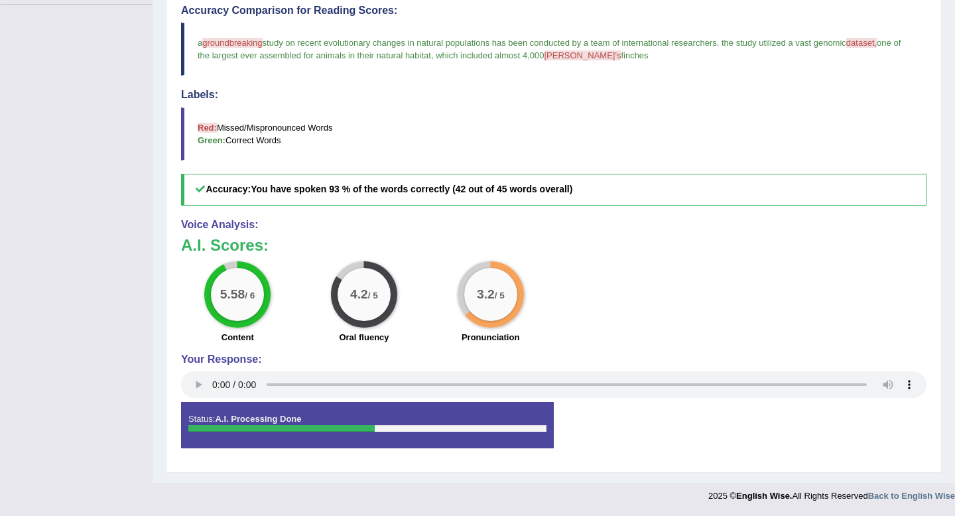
scroll to position [0, 0]
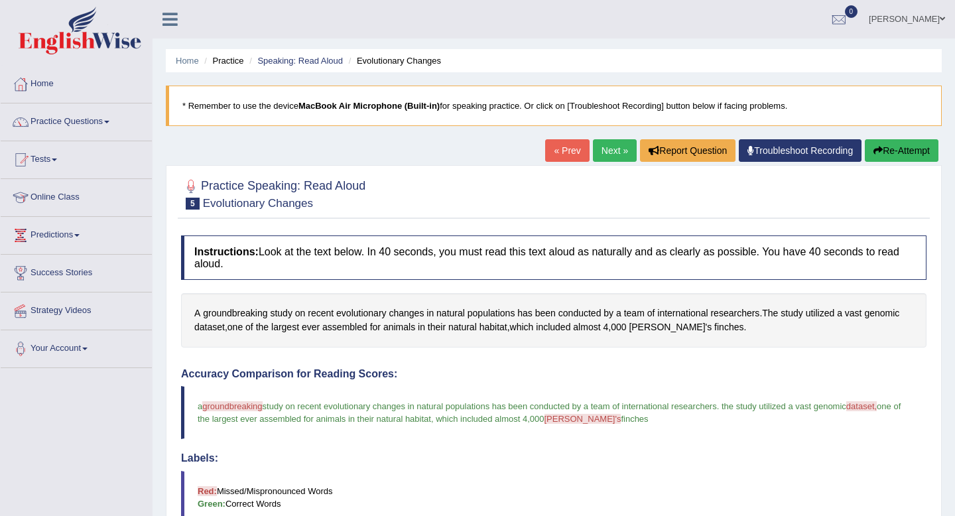
click at [607, 157] on link "Next »" at bounding box center [615, 150] width 44 height 23
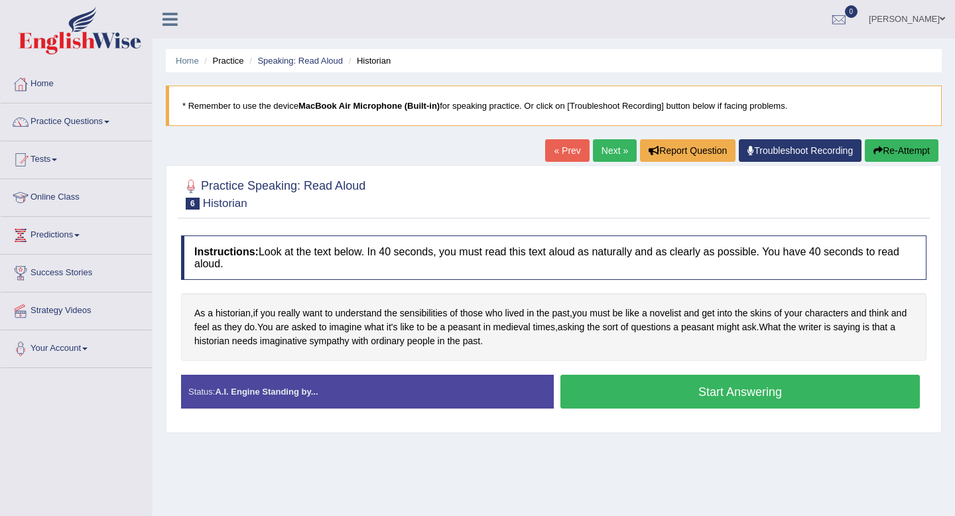
click at [657, 387] on button "Start Answering" at bounding box center [739, 392] width 359 height 34
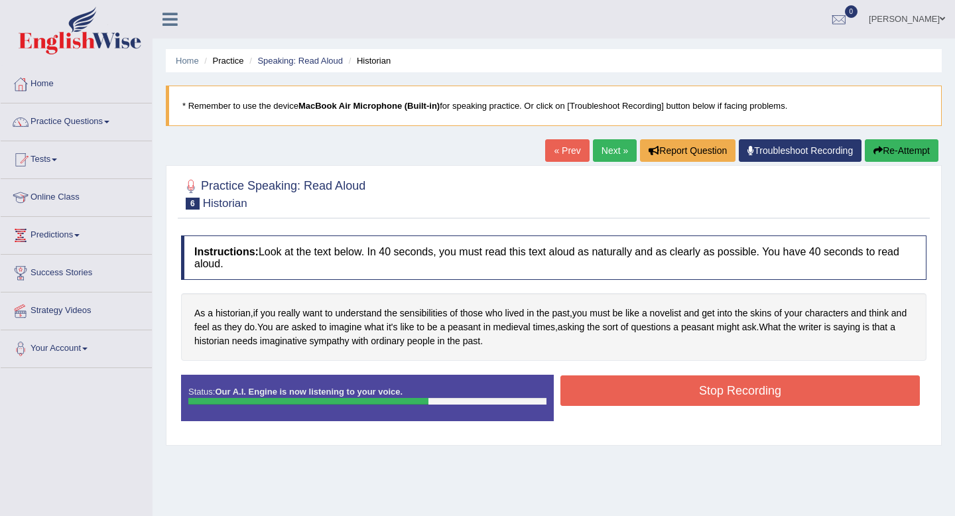
click at [633, 391] on button "Stop Recording" at bounding box center [739, 390] width 359 height 31
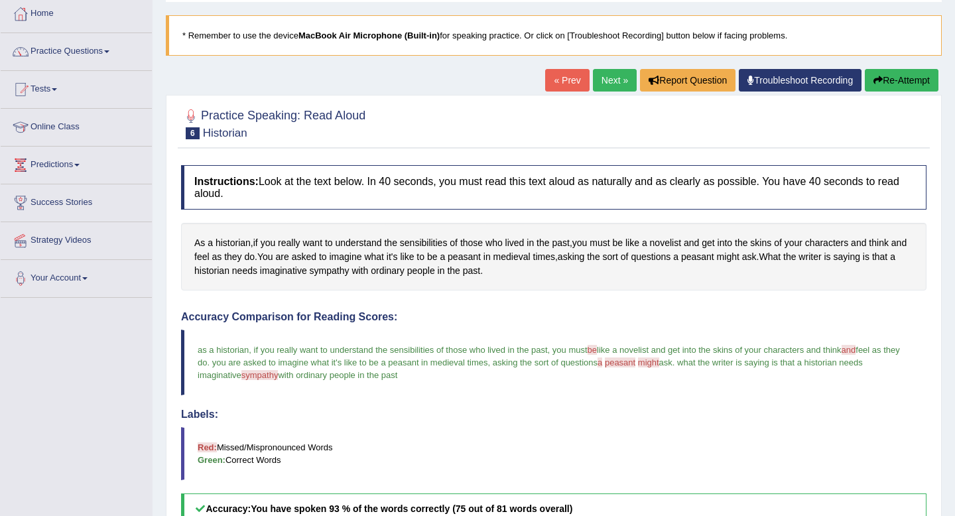
scroll to position [54, 0]
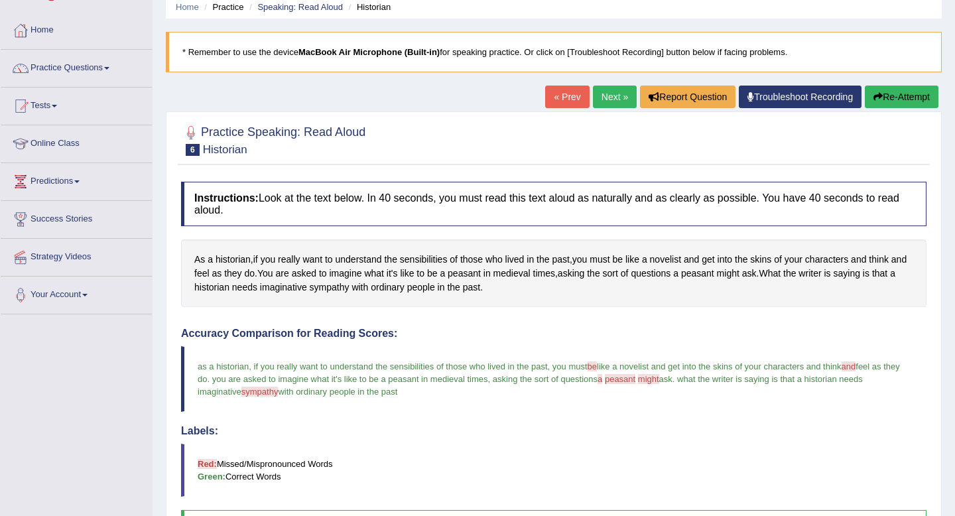
click at [610, 102] on link "Next »" at bounding box center [615, 97] width 44 height 23
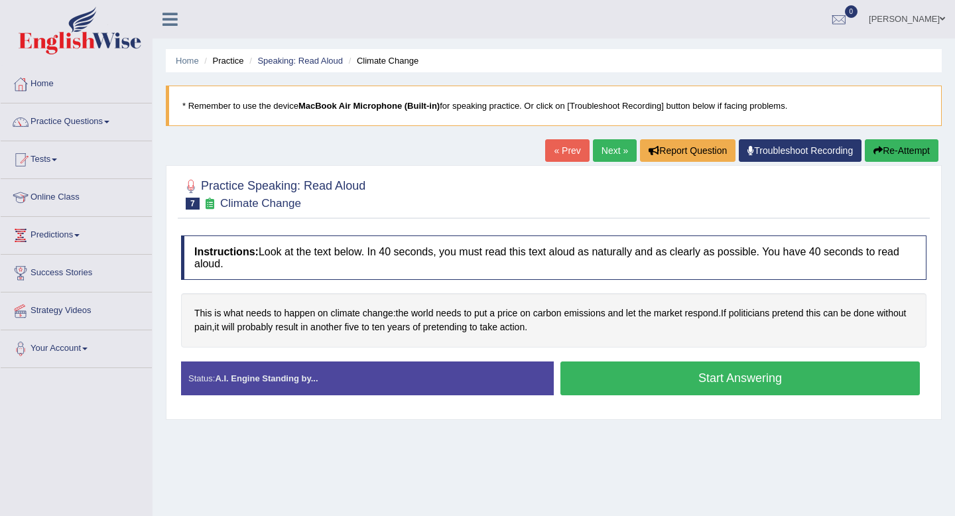
click at [672, 385] on button "Start Answering" at bounding box center [739, 378] width 359 height 34
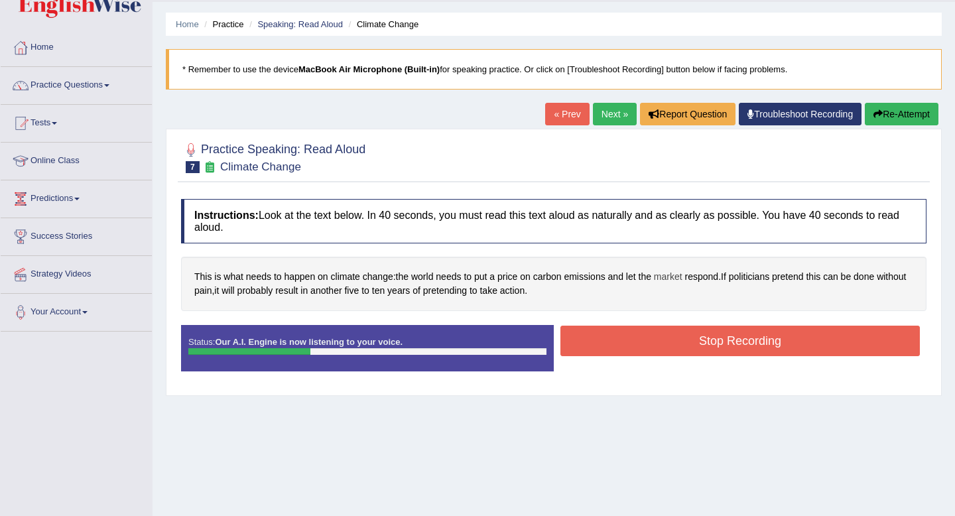
scroll to position [47, 0]
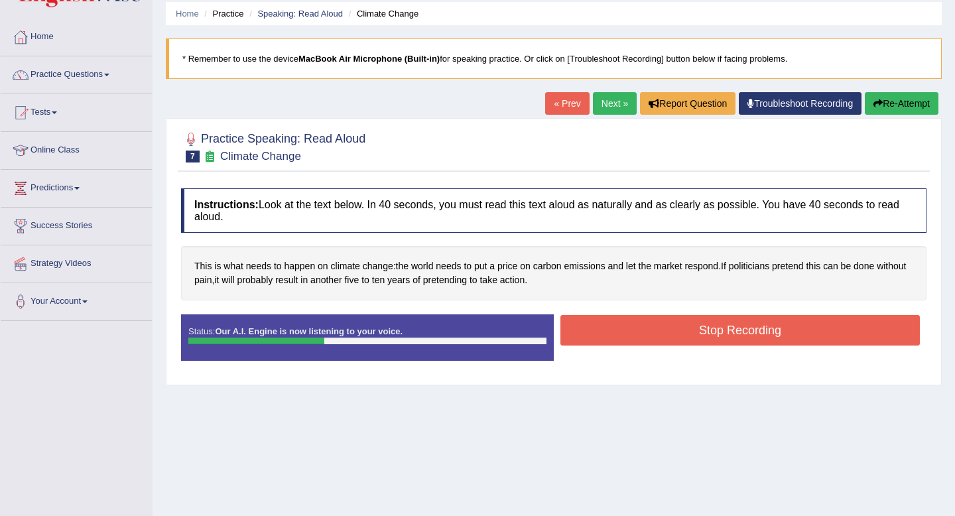
click at [694, 336] on button "Stop Recording" at bounding box center [739, 330] width 359 height 31
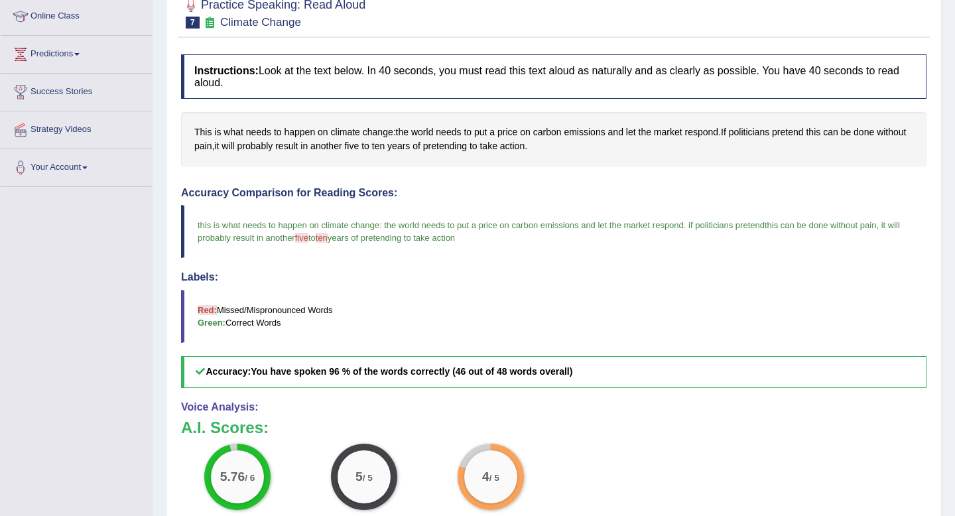
scroll to position [0, 0]
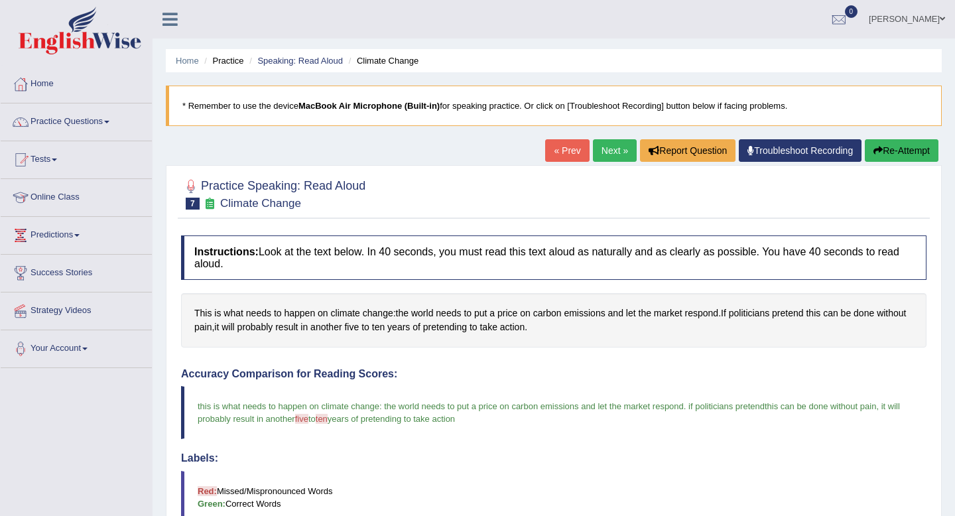
click at [611, 152] on link "Next »" at bounding box center [615, 150] width 44 height 23
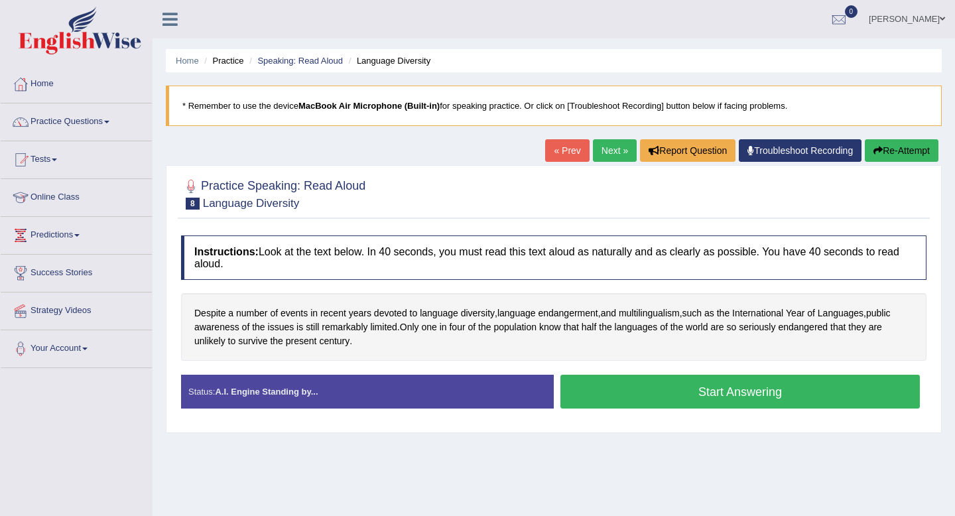
click at [684, 387] on button "Start Answering" at bounding box center [739, 392] width 359 height 34
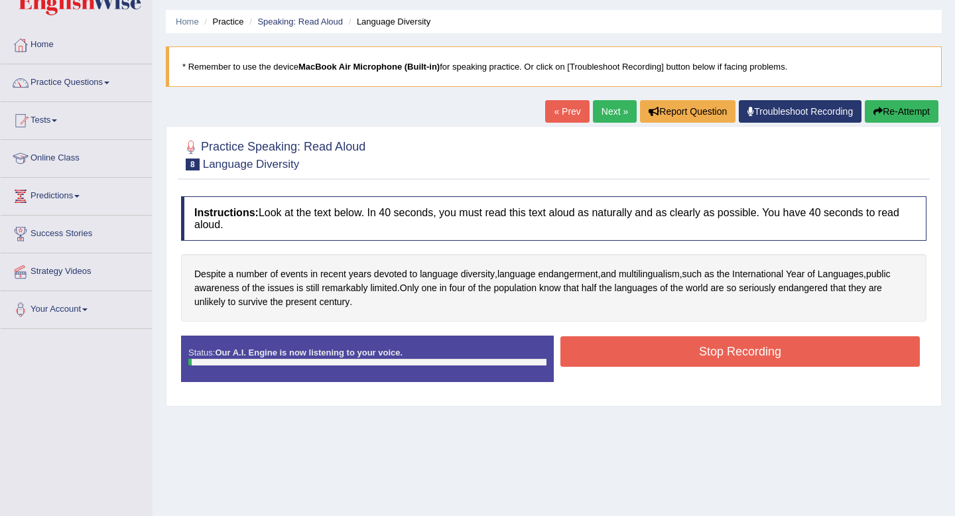
scroll to position [43, 0]
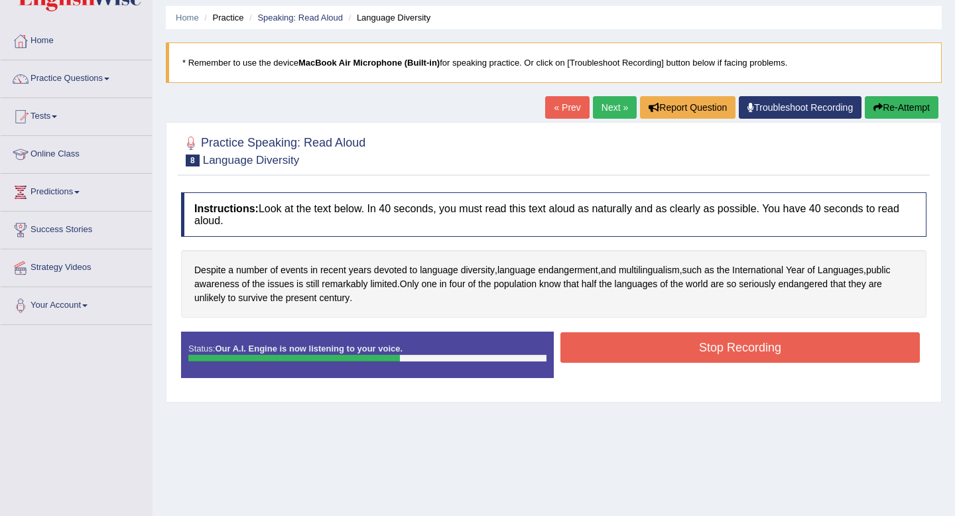
click at [700, 354] on button "Stop Recording" at bounding box center [739, 347] width 359 height 31
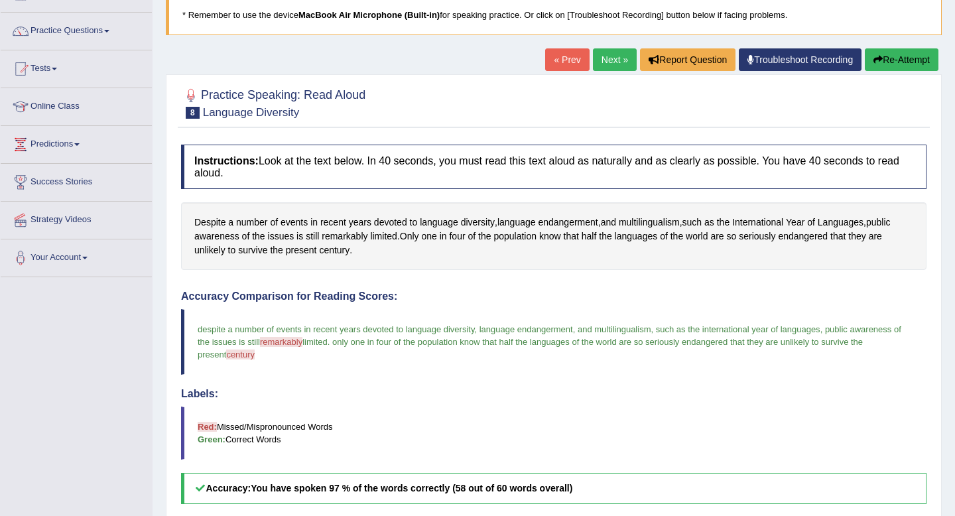
scroll to position [0, 0]
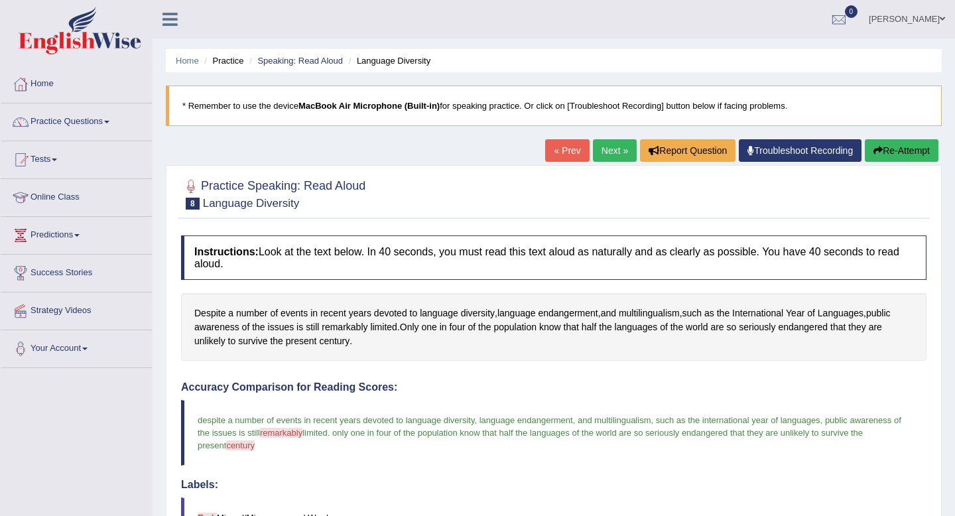
click at [606, 153] on link "Next »" at bounding box center [615, 150] width 44 height 23
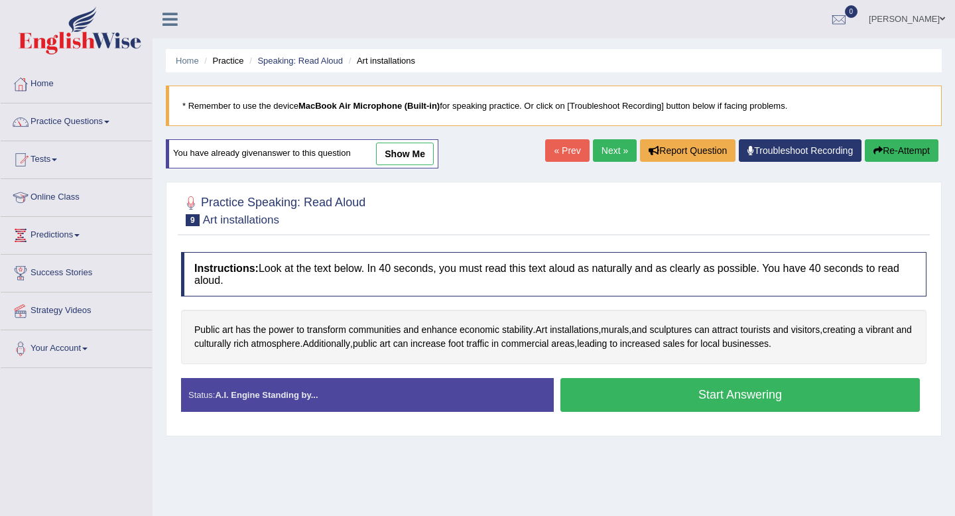
click at [692, 398] on button "Start Answering" at bounding box center [739, 395] width 359 height 34
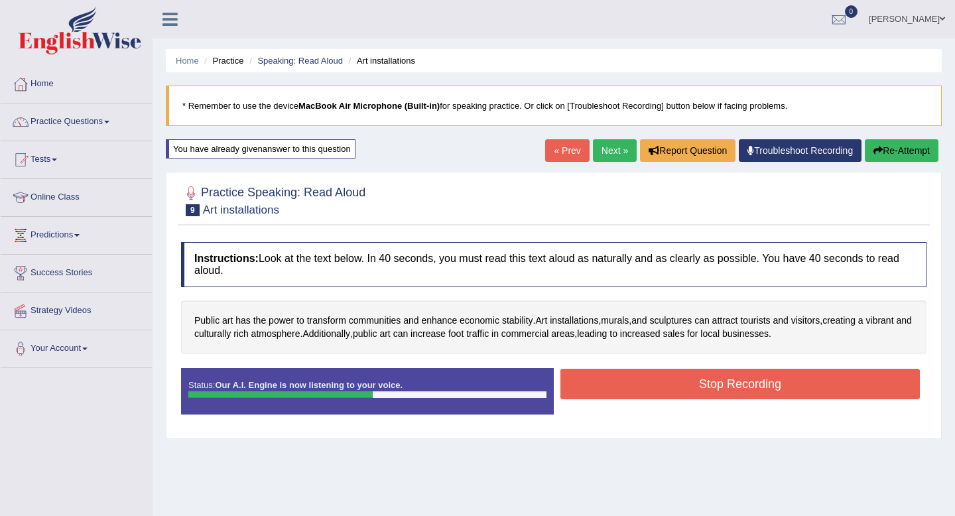
click at [725, 388] on button "Stop Recording" at bounding box center [739, 384] width 359 height 31
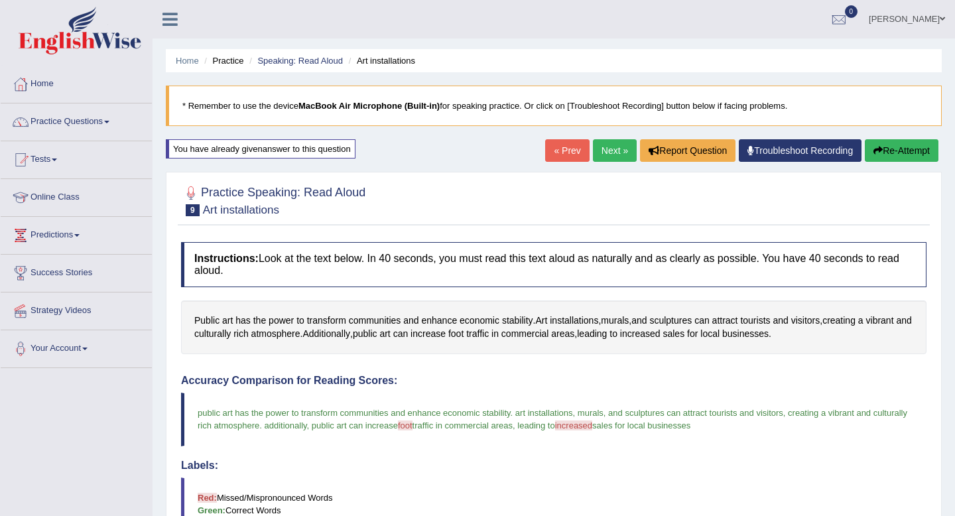
click at [602, 155] on link "Next »" at bounding box center [615, 150] width 44 height 23
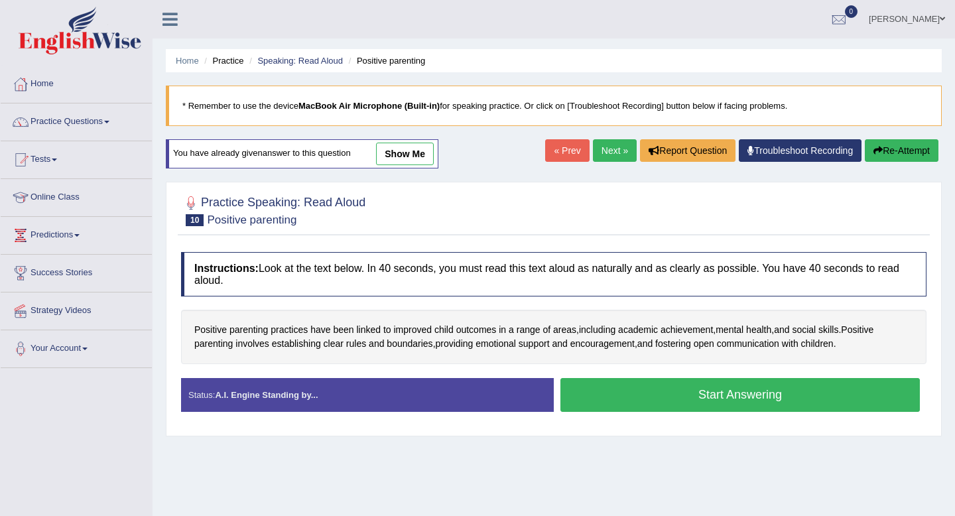
click at [688, 386] on button "Start Answering" at bounding box center [739, 395] width 359 height 34
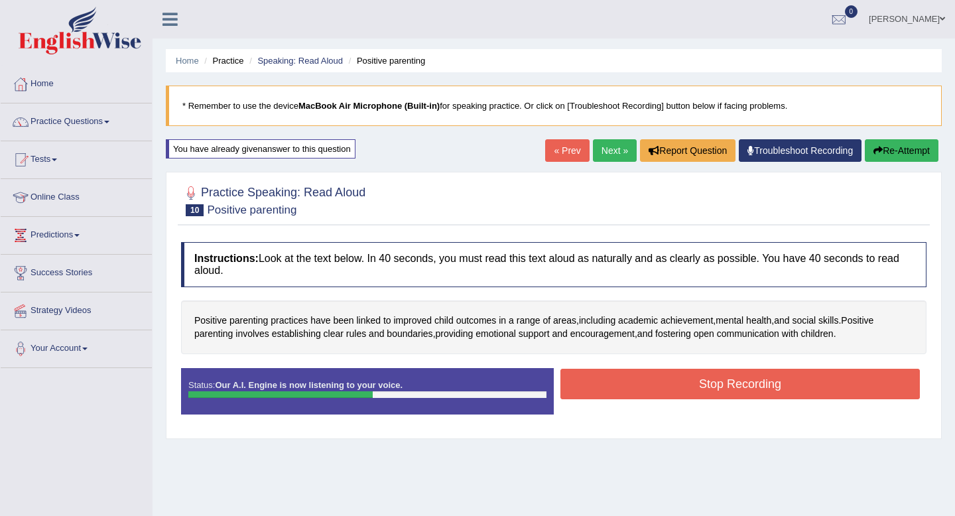
click at [739, 387] on button "Stop Recording" at bounding box center [739, 384] width 359 height 31
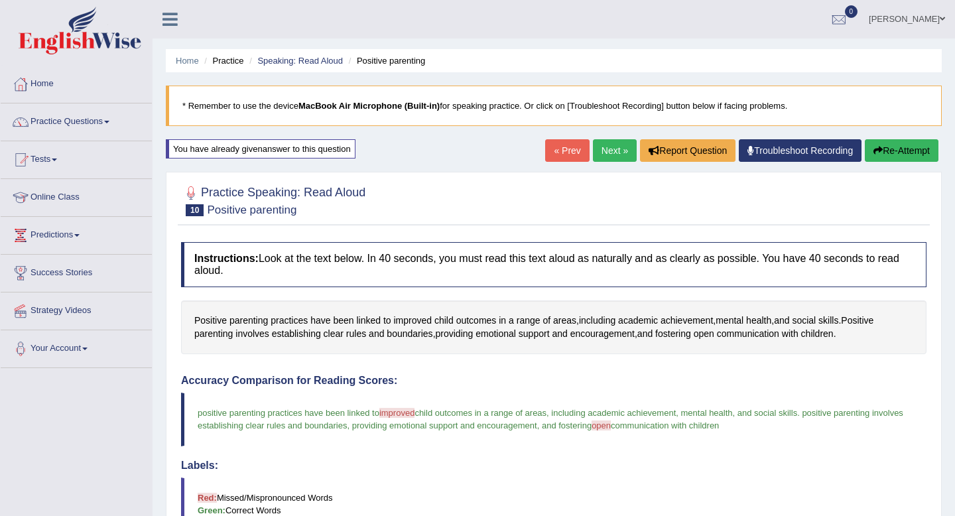
click at [604, 149] on link "Next »" at bounding box center [615, 150] width 44 height 23
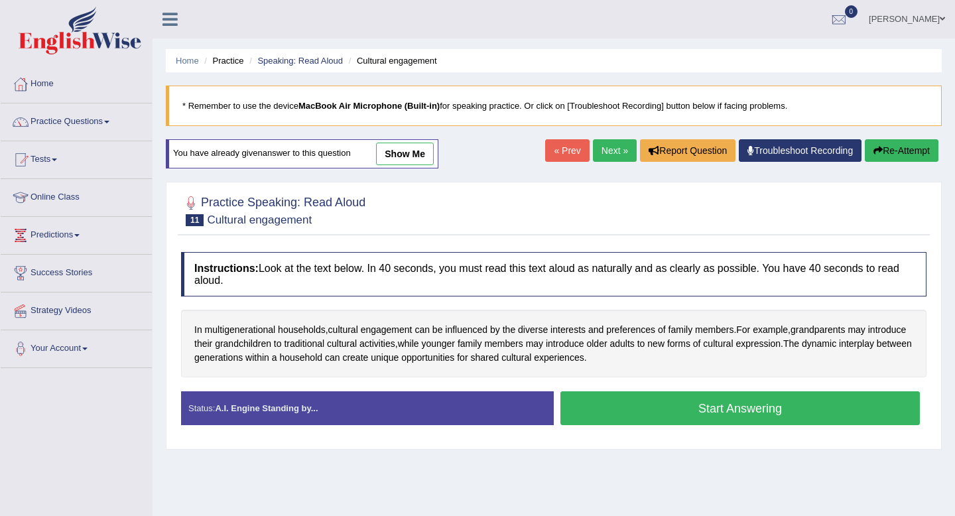
click at [651, 403] on button "Start Answering" at bounding box center [739, 408] width 359 height 34
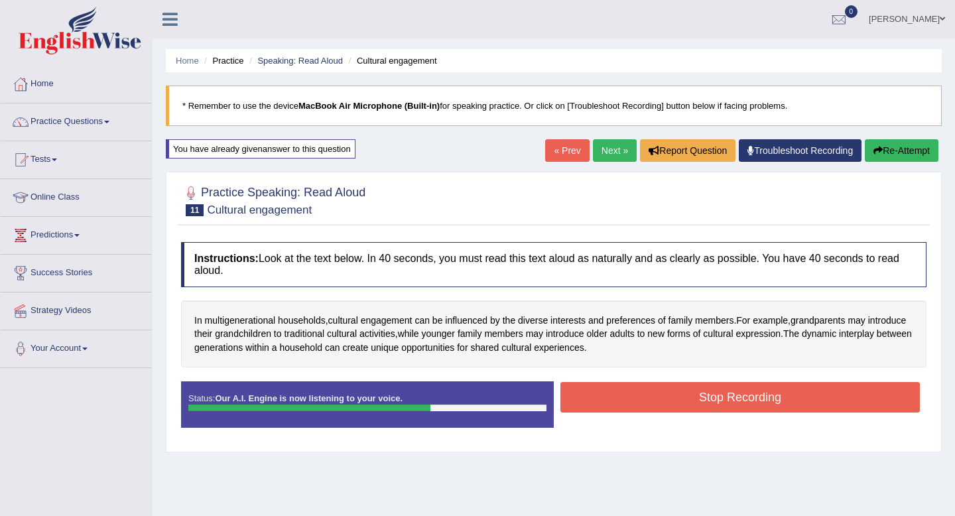
click at [680, 405] on button "Stop Recording" at bounding box center [739, 397] width 359 height 31
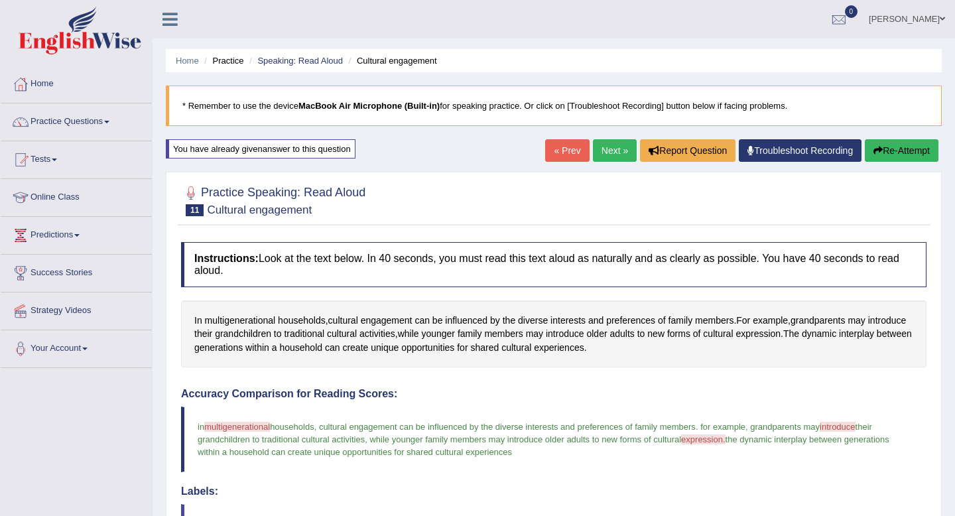
click at [609, 155] on link "Next »" at bounding box center [615, 150] width 44 height 23
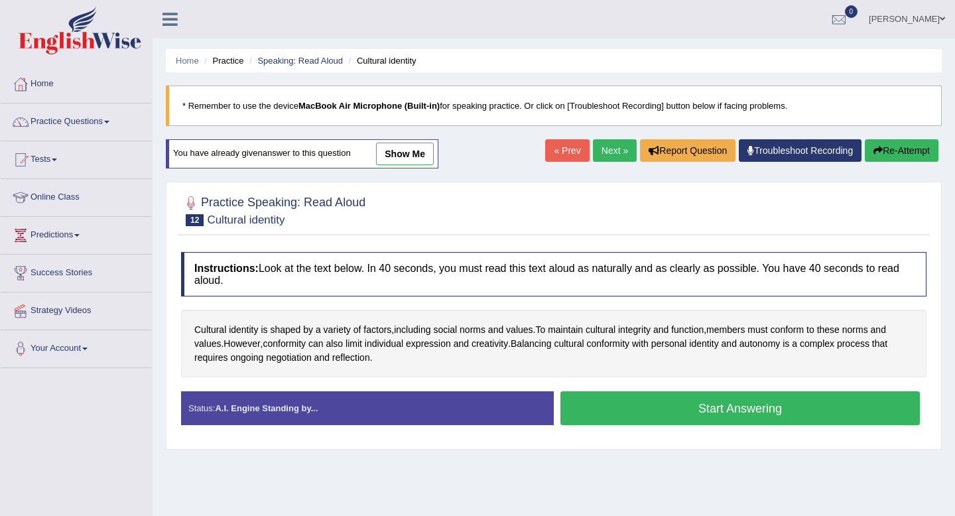
click at [714, 418] on button "Start Answering" at bounding box center [739, 408] width 359 height 34
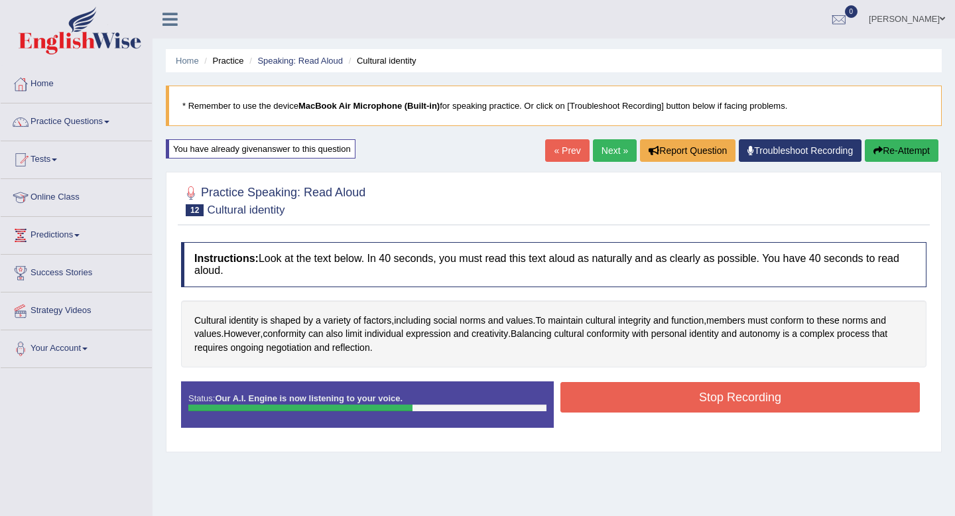
click at [721, 403] on button "Stop Recording" at bounding box center [739, 397] width 359 height 31
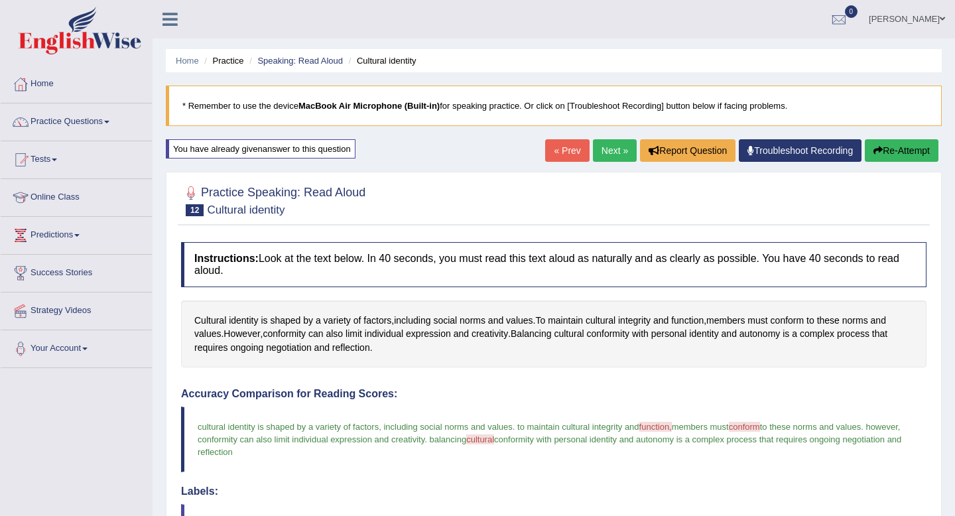
click at [233, 62] on li "Practice" at bounding box center [222, 60] width 42 height 13
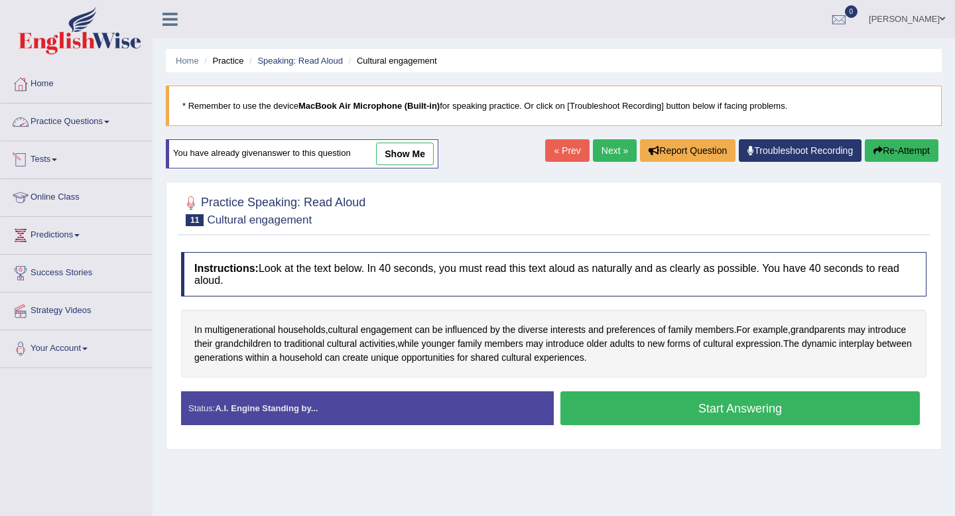
click at [72, 121] on link "Practice Questions" at bounding box center [76, 119] width 151 height 33
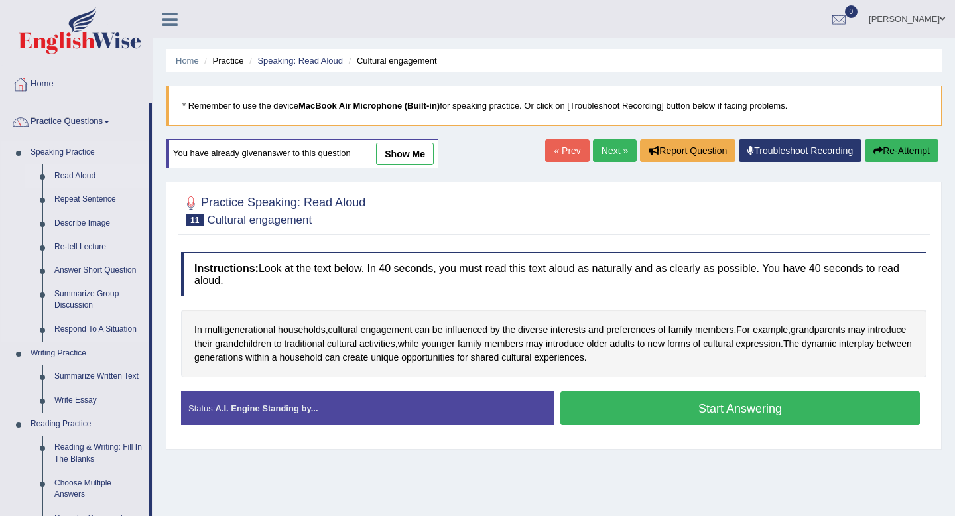
click at [68, 176] on link "Read Aloud" at bounding box center [98, 176] width 100 height 24
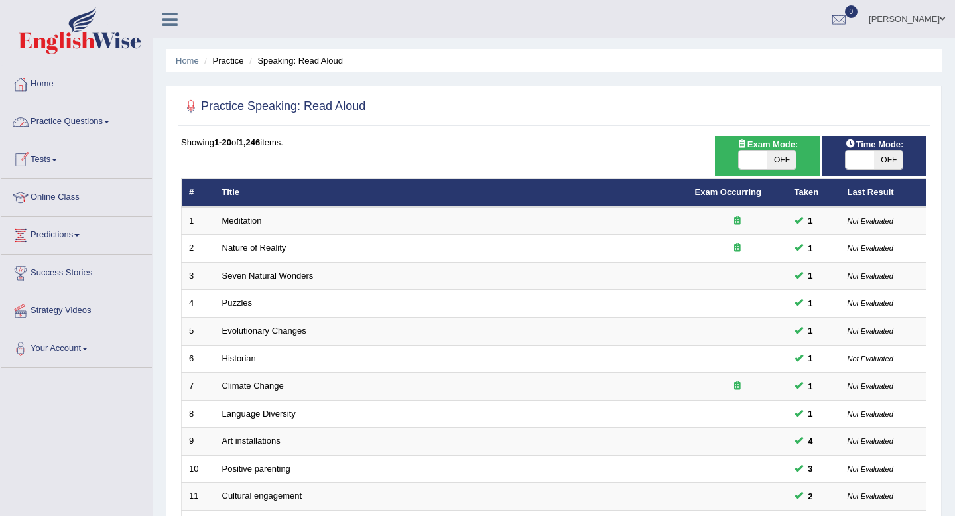
click at [79, 127] on link "Practice Questions" at bounding box center [76, 119] width 151 height 33
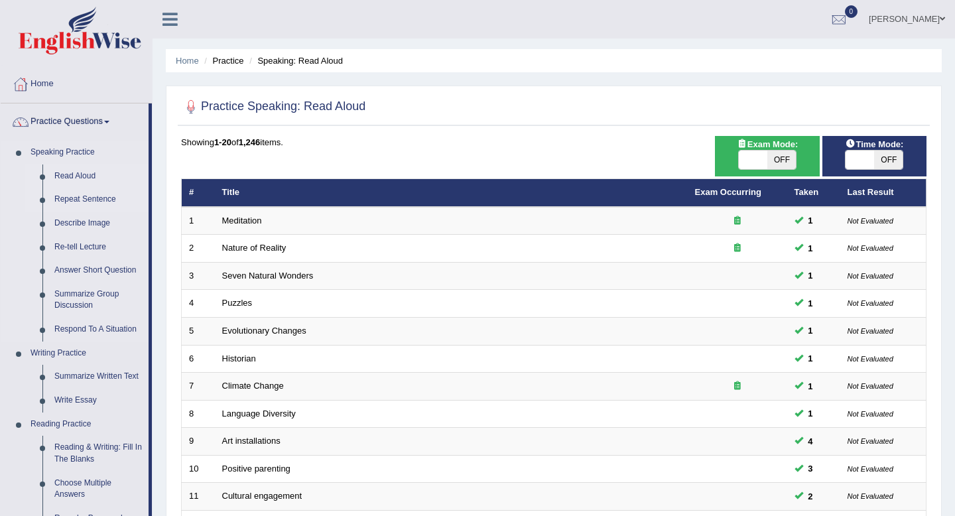
click at [75, 202] on link "Repeat Sentence" at bounding box center [98, 200] width 100 height 24
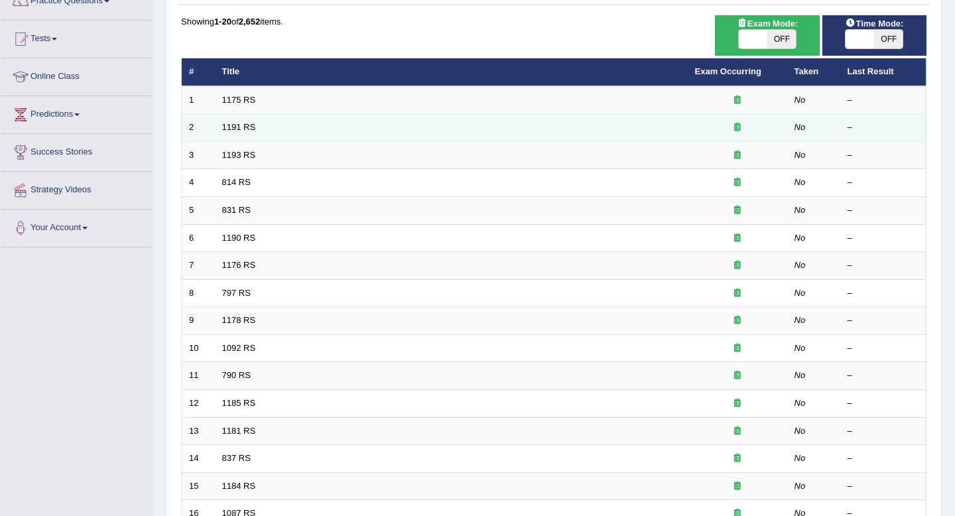
scroll to position [118, 0]
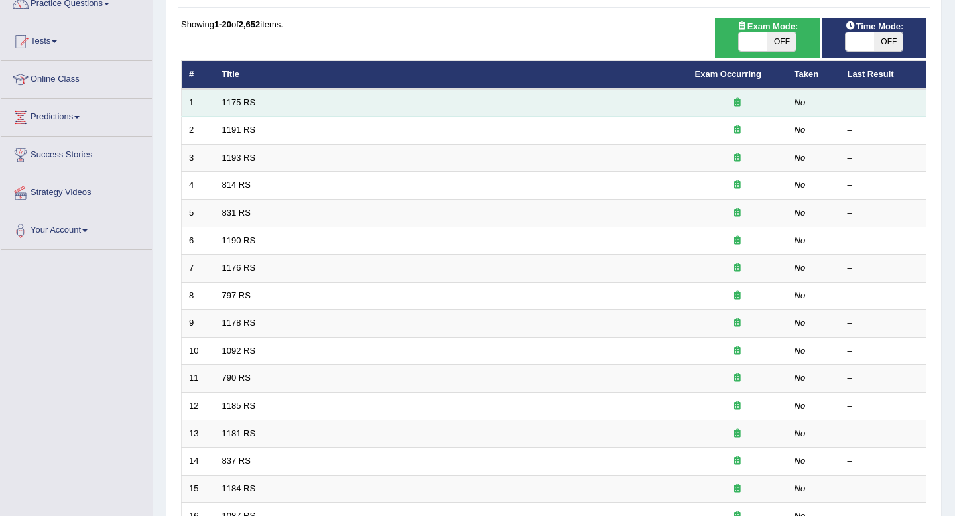
click icon
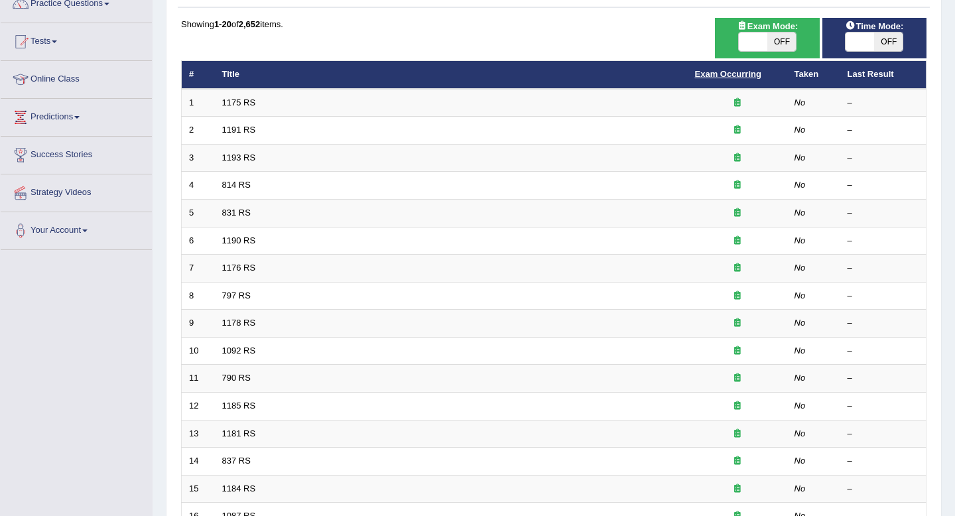
click link "Exam Occurring"
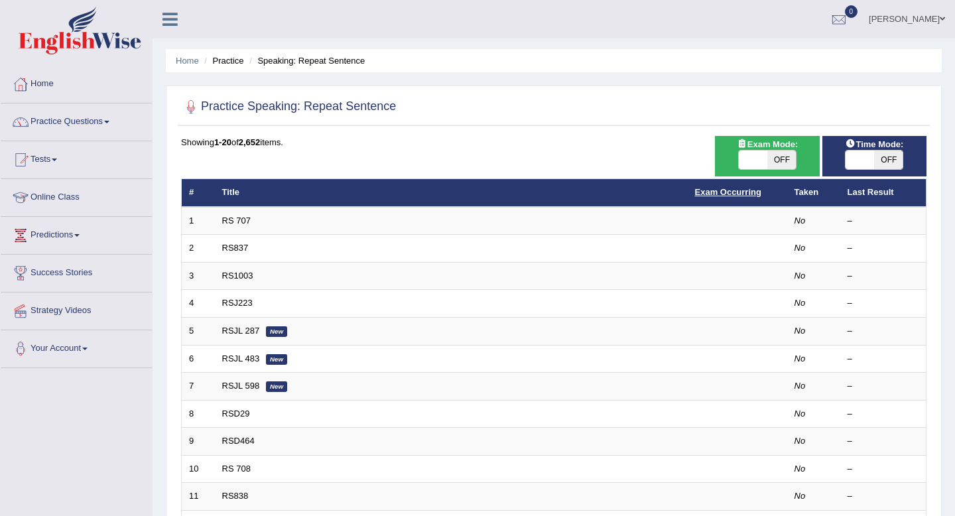
click at [729, 193] on link "Exam Occurring" at bounding box center [728, 192] width 66 height 10
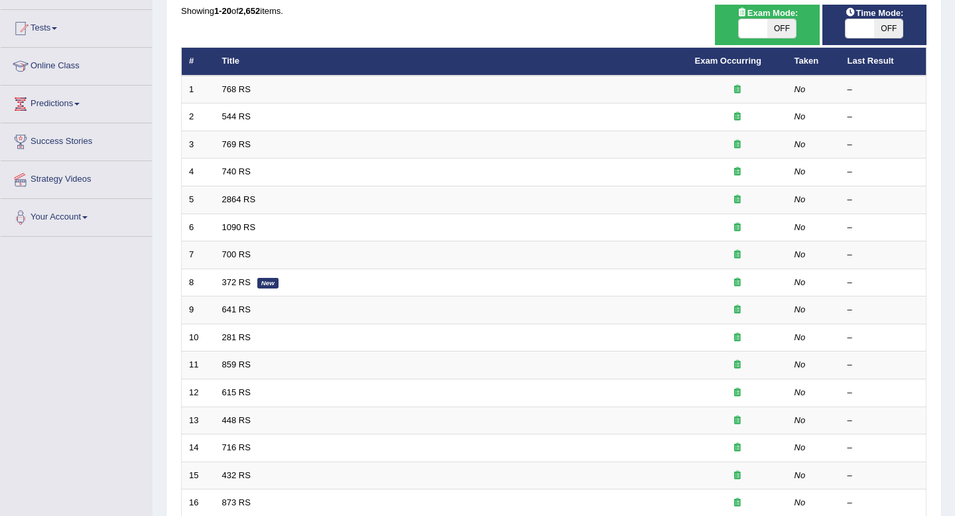
scroll to position [144, 0]
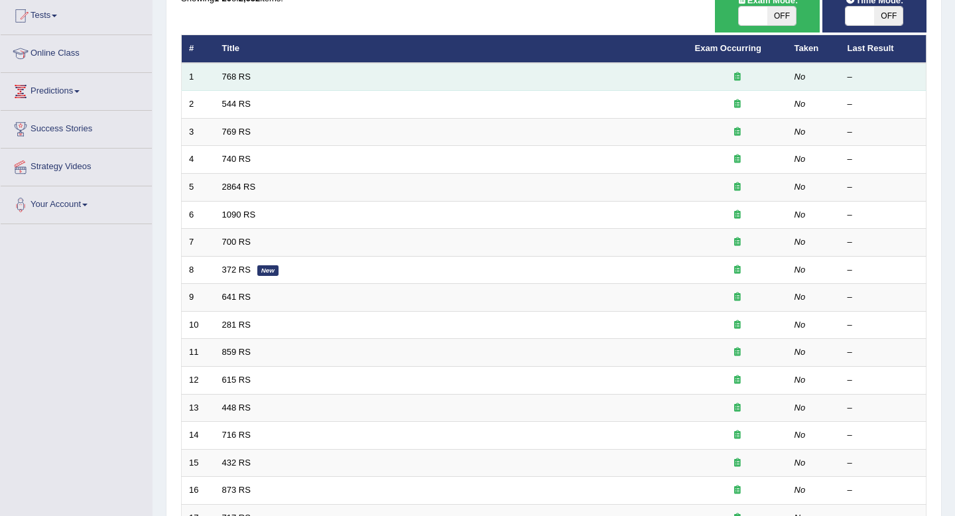
click at [320, 85] on td "768 RS" at bounding box center [451, 77] width 473 height 28
click at [243, 75] on link "768 RS" at bounding box center [236, 77] width 29 height 10
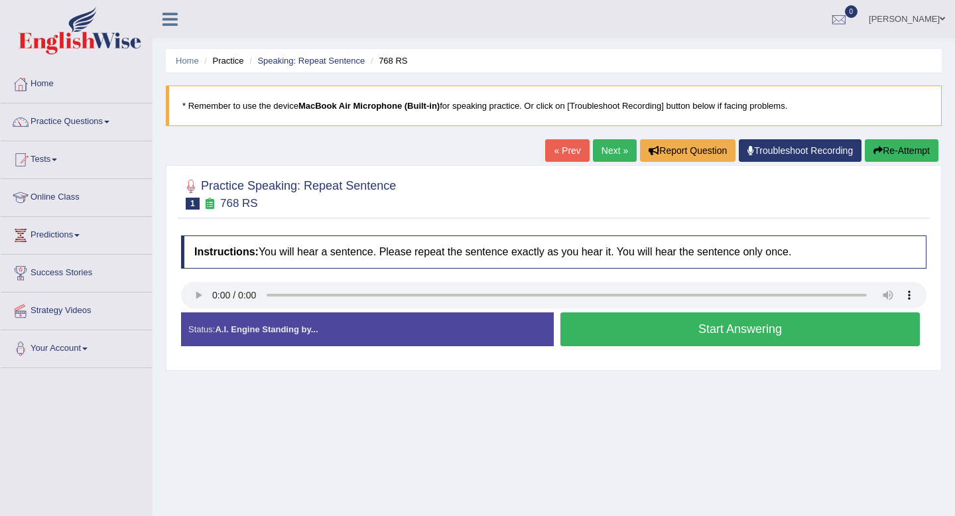
click at [910, 154] on button "Re-Attempt" at bounding box center [902, 150] width 74 height 23
